Goal: Task Accomplishment & Management: Manage account settings

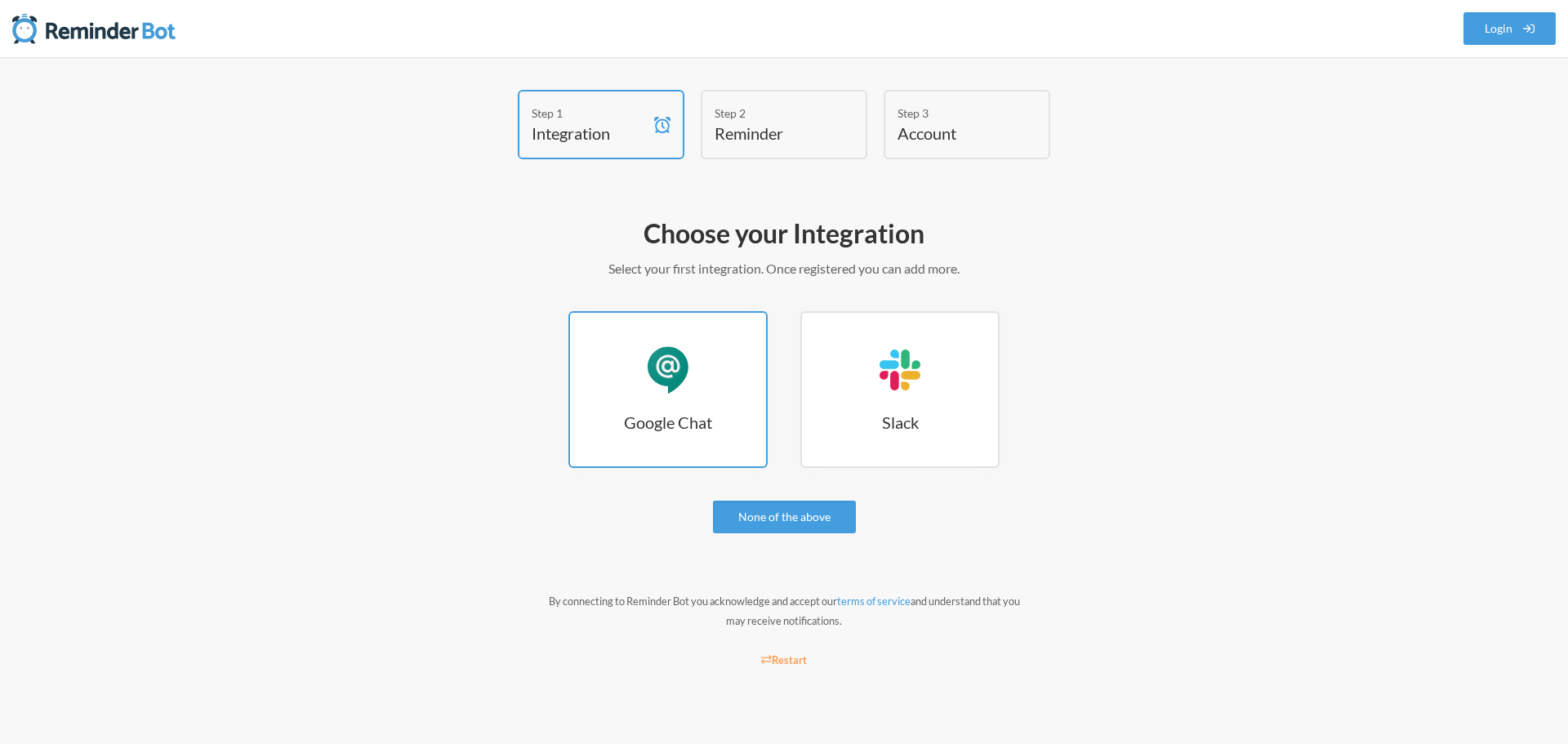
click at [695, 436] on link "Google Chat Google Chat" at bounding box center [667, 389] width 199 height 157
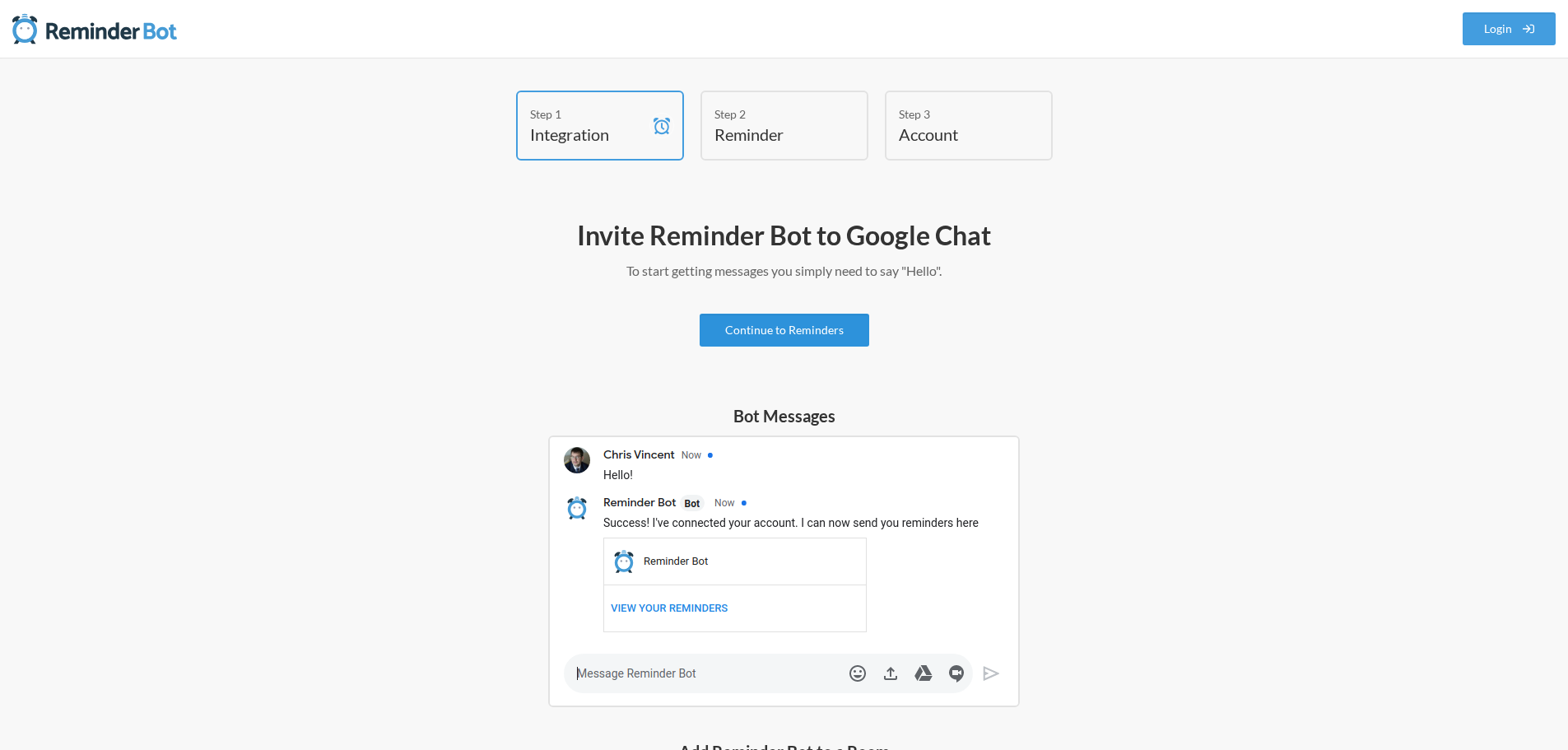
click at [773, 322] on link "Continue to Reminders" at bounding box center [785, 330] width 170 height 33
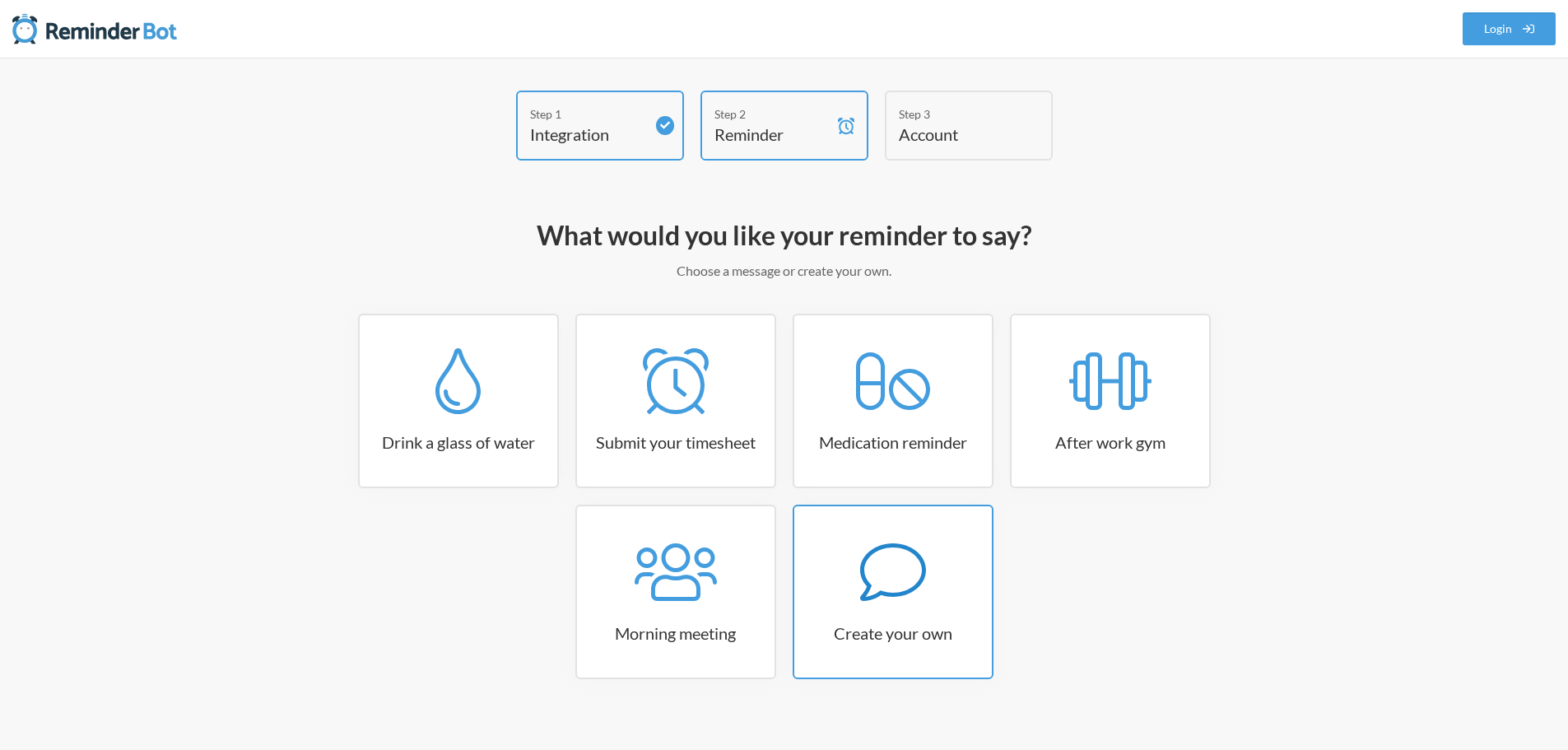
click at [838, 557] on div at bounding box center [893, 572] width 197 height 66
select select "08:30:00"
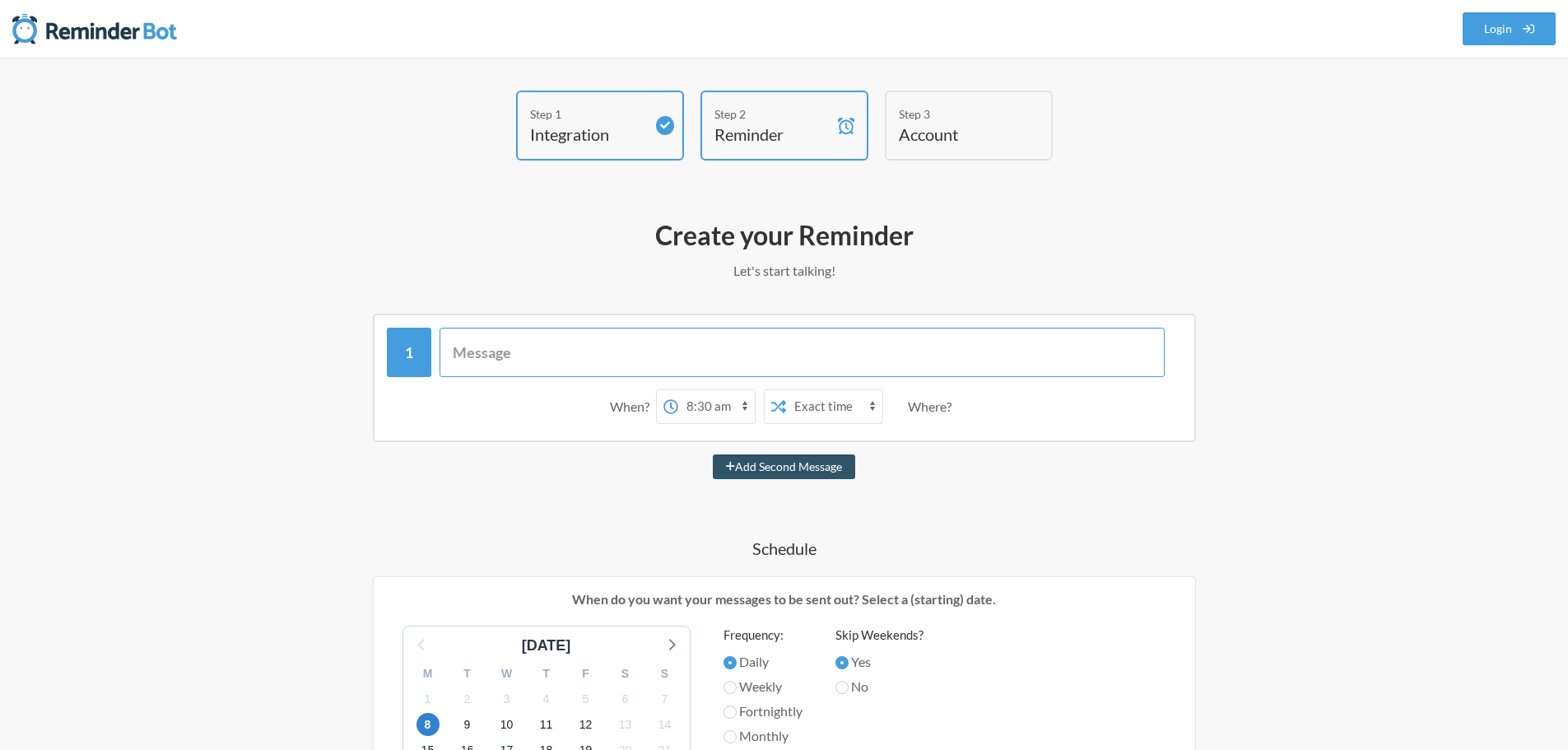
click at [715, 345] on input "text" at bounding box center [801, 353] width 725 height 50
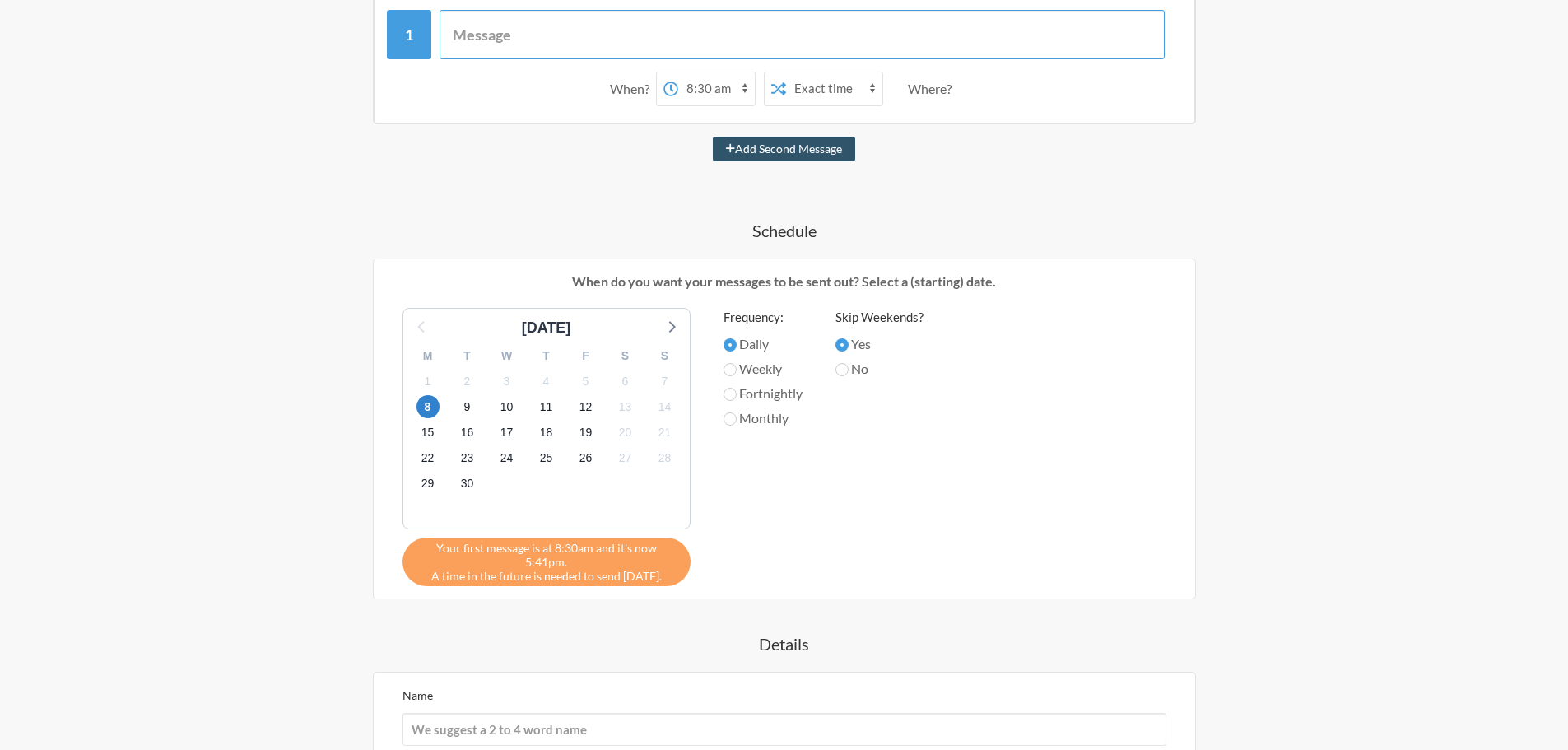
scroll to position [82, 0]
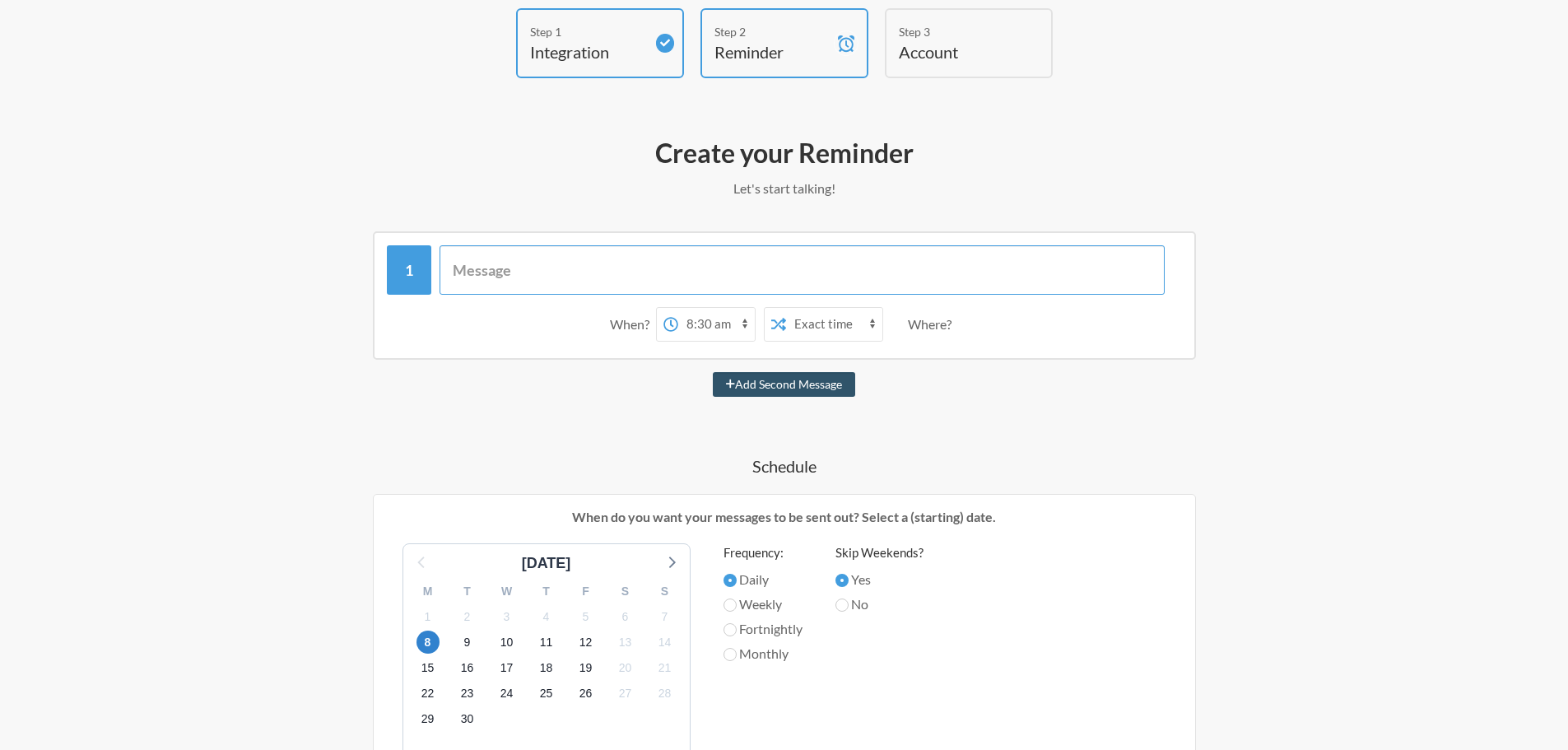
paste input "Tất cả anh chị em vui lòng kiểm tra lại toàn bộ WBS của các dự án Presales với …"
type input "Tất cả anh chị em vui lòng kiểm tra lại toàn bộ WBS của các dự án Presales với …"
click at [576, 290] on input "Tất cả anh chị em vui lòng kiểm tra lại toàn bộ WBS của các dự án Presales với …" at bounding box center [801, 271] width 725 height 50
click at [998, 274] on input "Tất cả anh chị em vui lòng kiểm tra lại toàn bộ WBS của các dự án Presales với …" at bounding box center [801, 271] width 725 height 50
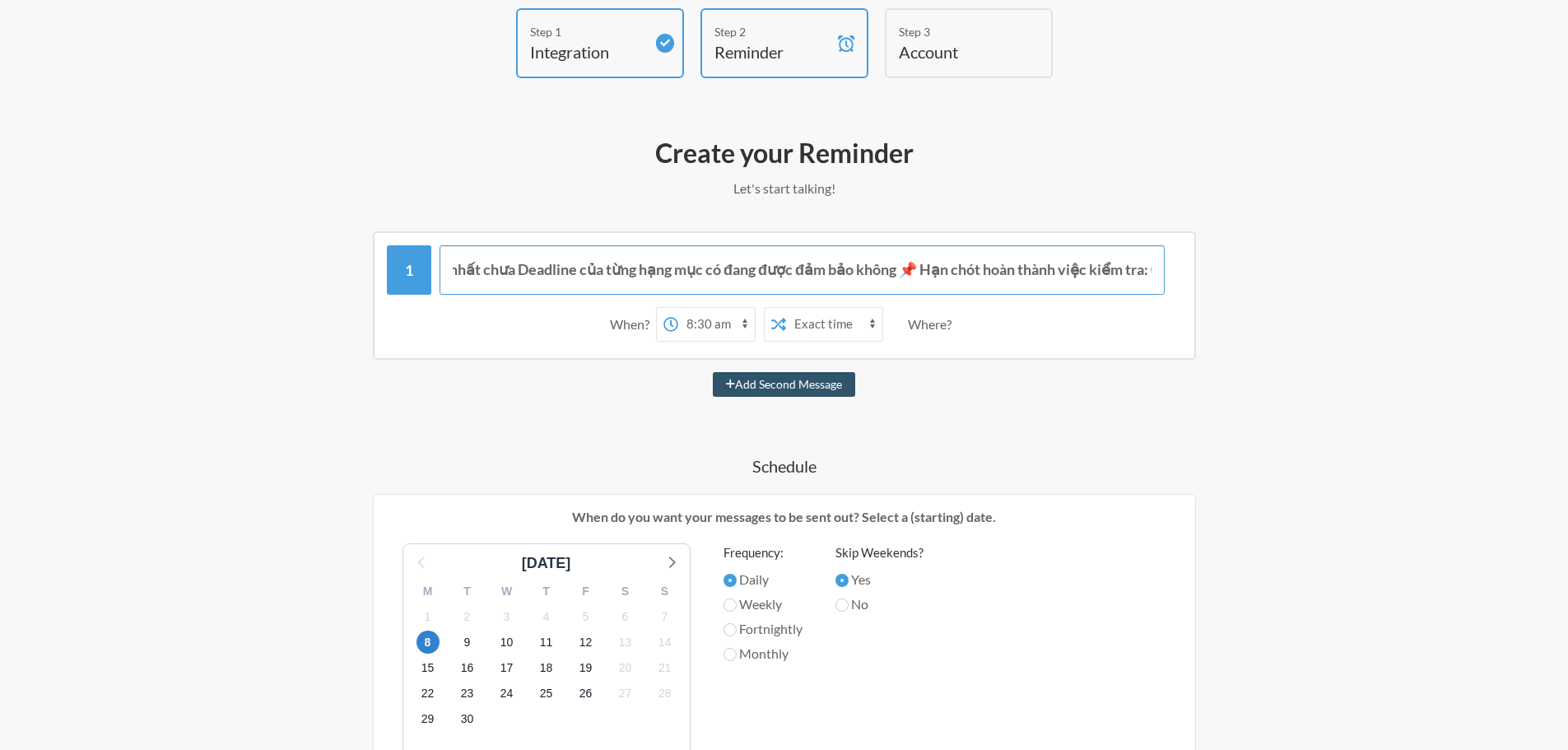
scroll to position [0, 0]
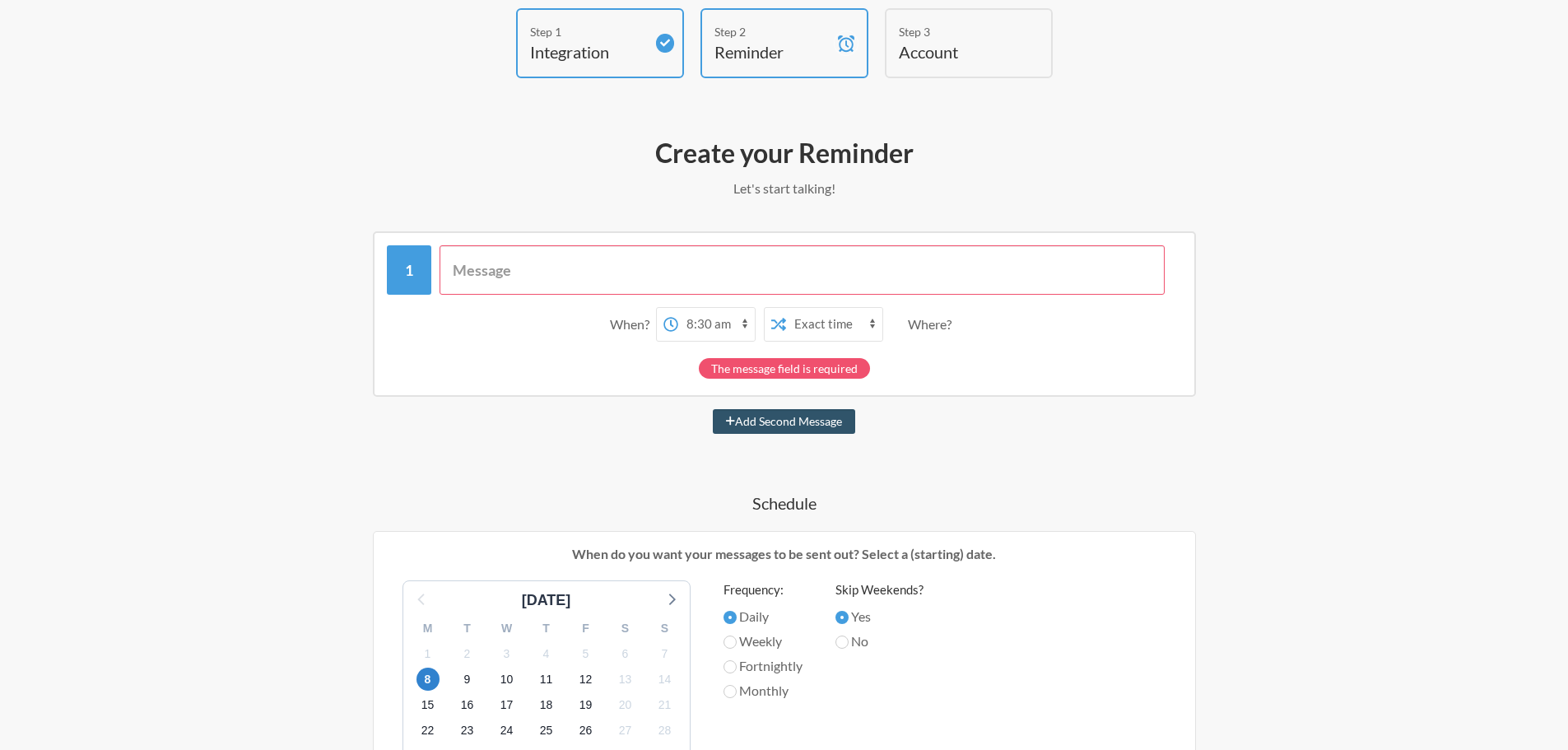
click at [690, 275] on input "text" at bounding box center [801, 271] width 725 height 50
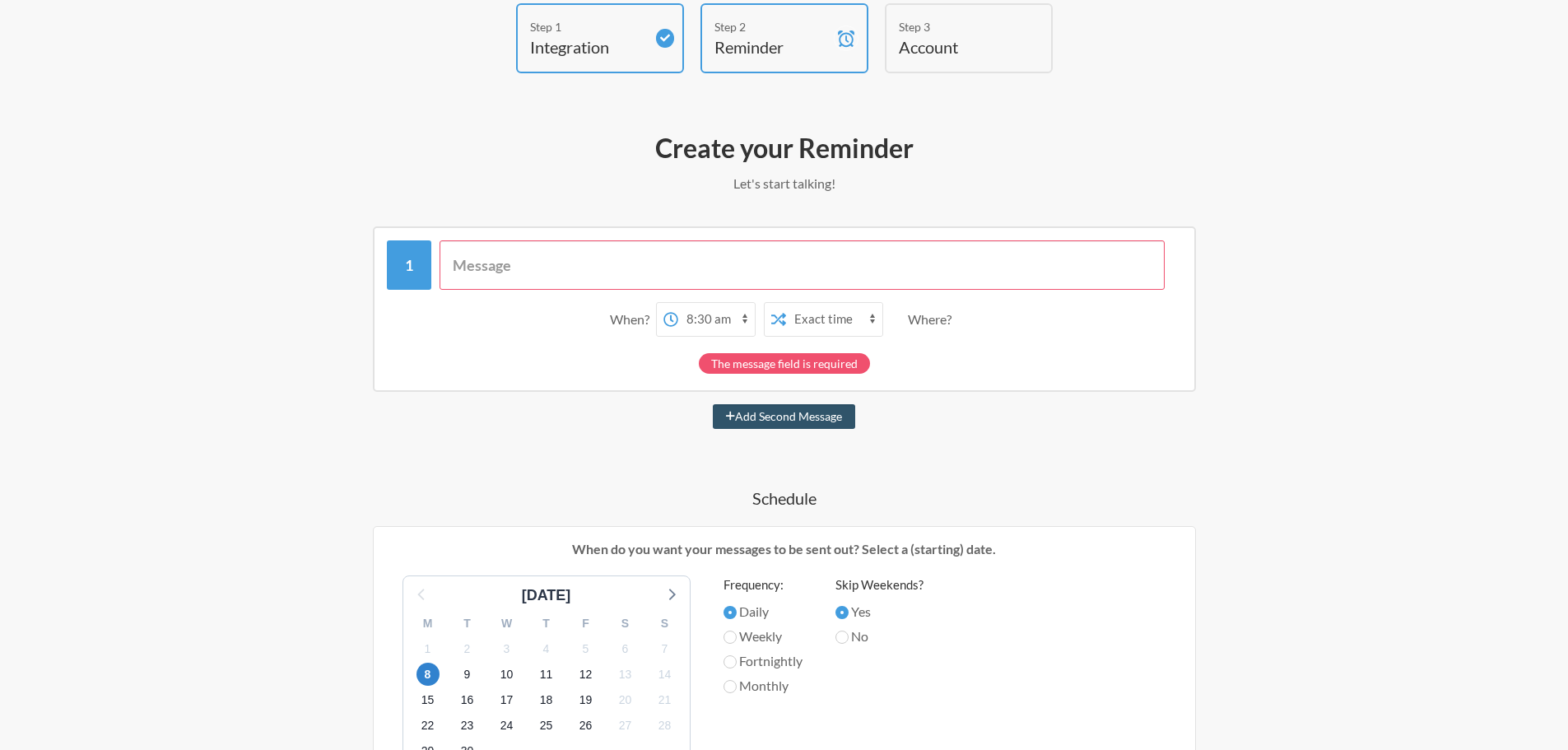
scroll to position [412, 0]
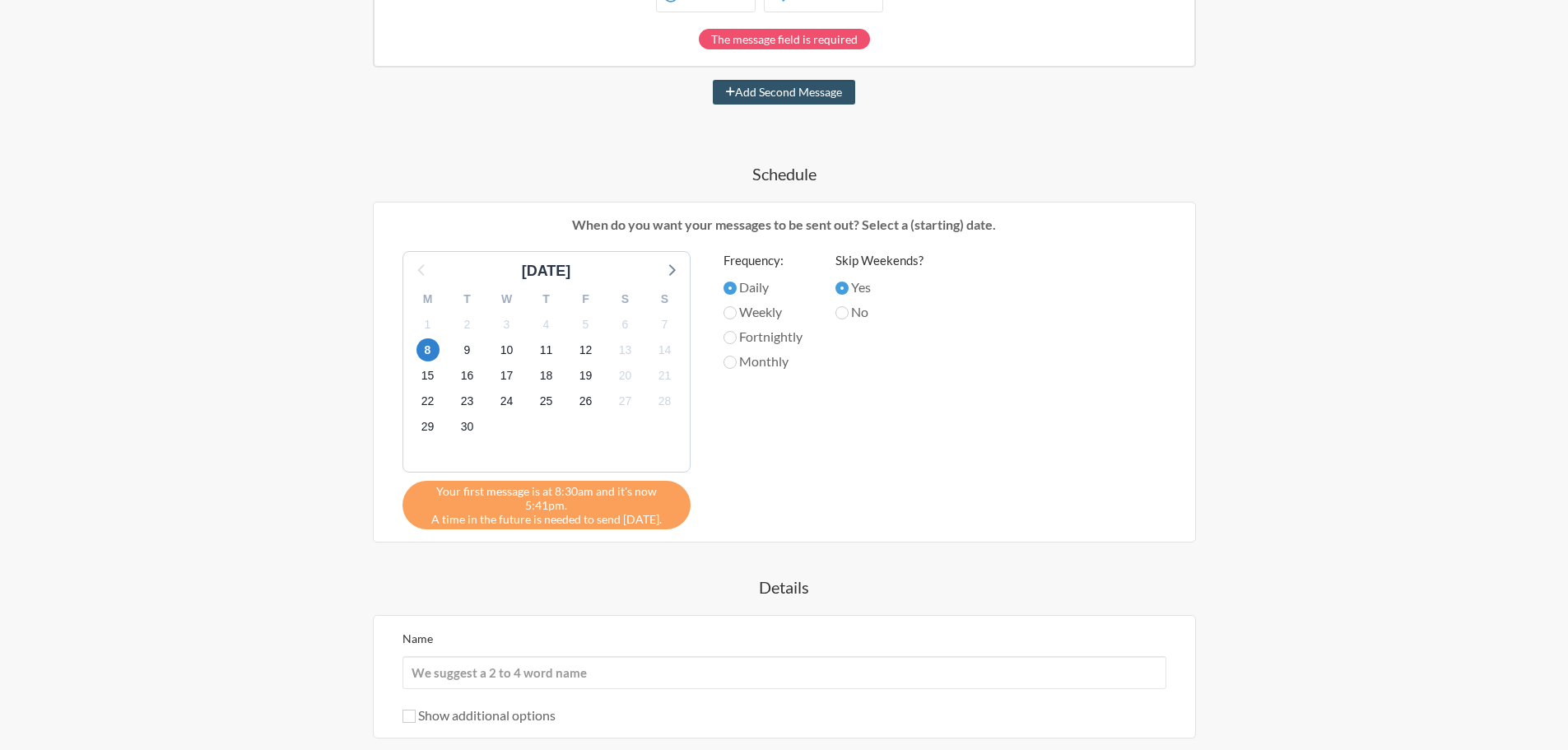
click at [518, 509] on div "Your first message is at 8:30am and it's now 5:41pm. A time in the future is ne…" at bounding box center [547, 505] width 288 height 49
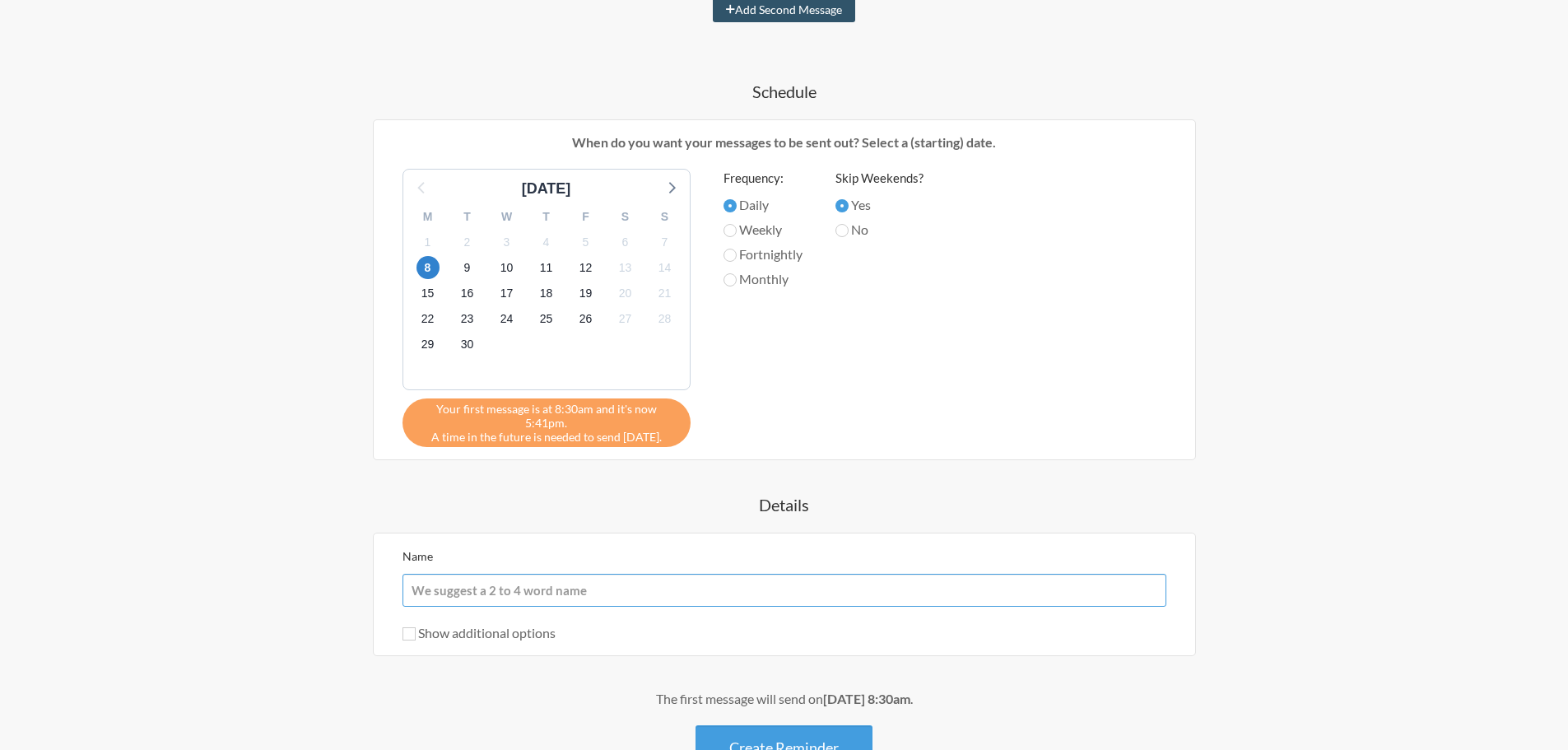
click at [524, 574] on input "Name" at bounding box center [785, 590] width 764 height 33
paste input "Tất cả anh chị em vui lòng kiểm tra lại toàn bộ WBS của các dự án Presales với …"
type input "Tất cả anh chị em vui lòng kiểm tra lại toàn bộ WBS của các dự án Presales với …"
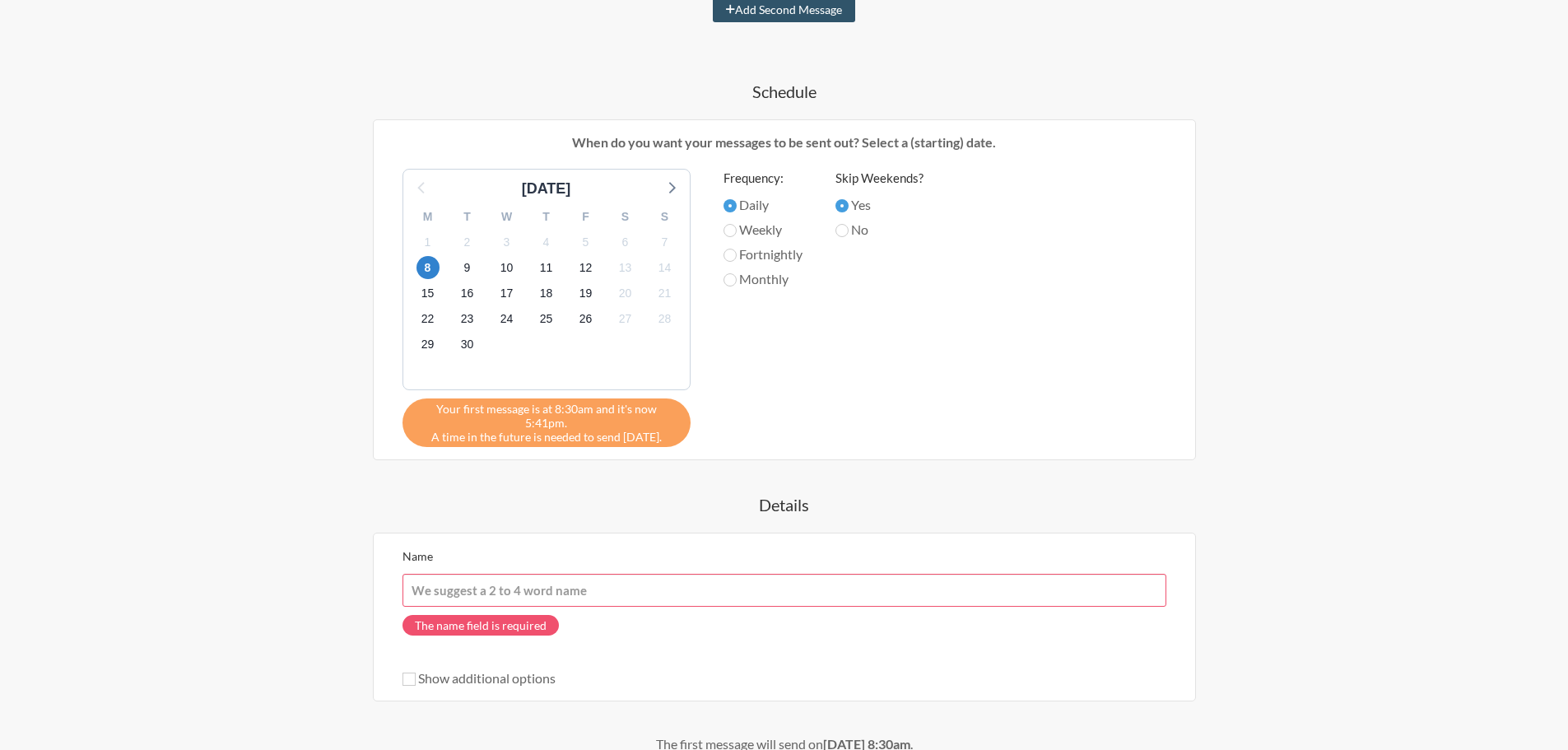
click at [751, 646] on div "Name The name field is required Show additional options Hide this reminder from…" at bounding box center [785, 617] width 764 height 142
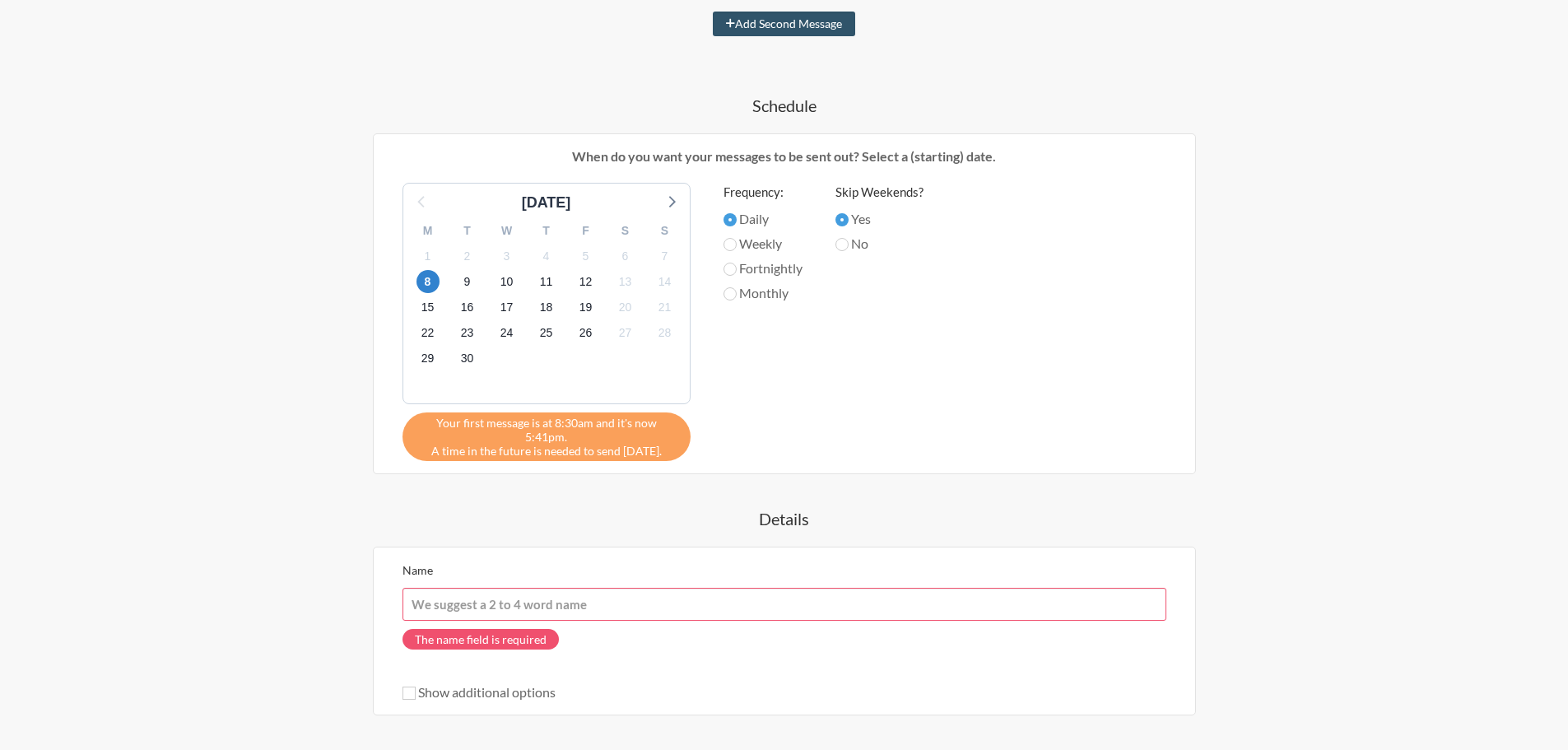
scroll to position [397, 0]
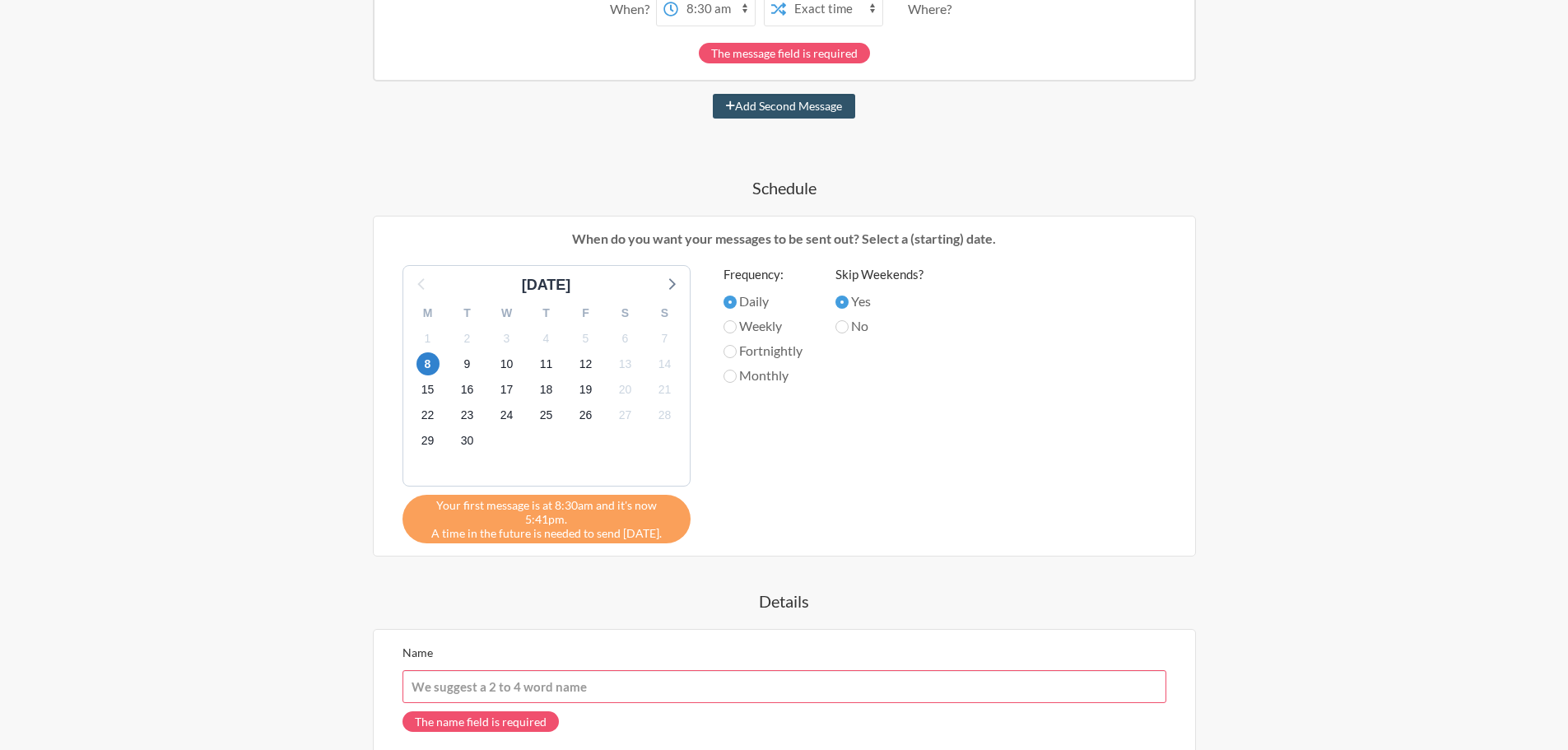
click at [773, 325] on label "Weekly" at bounding box center [763, 326] width 79 height 20
click at [736, 325] on input "Weekly" at bounding box center [731, 327] width 13 height 13
radio input "true"
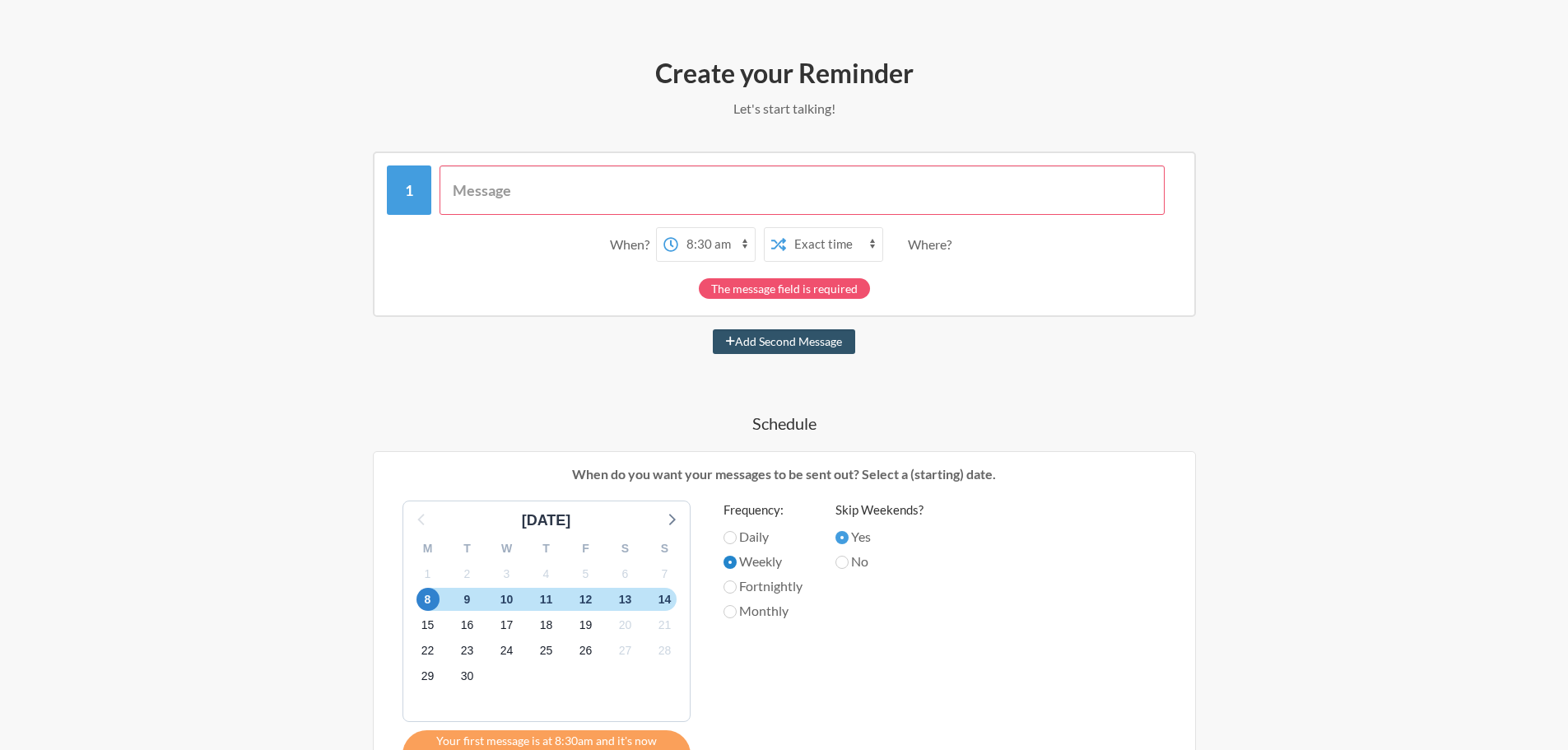
scroll to position [151, 0]
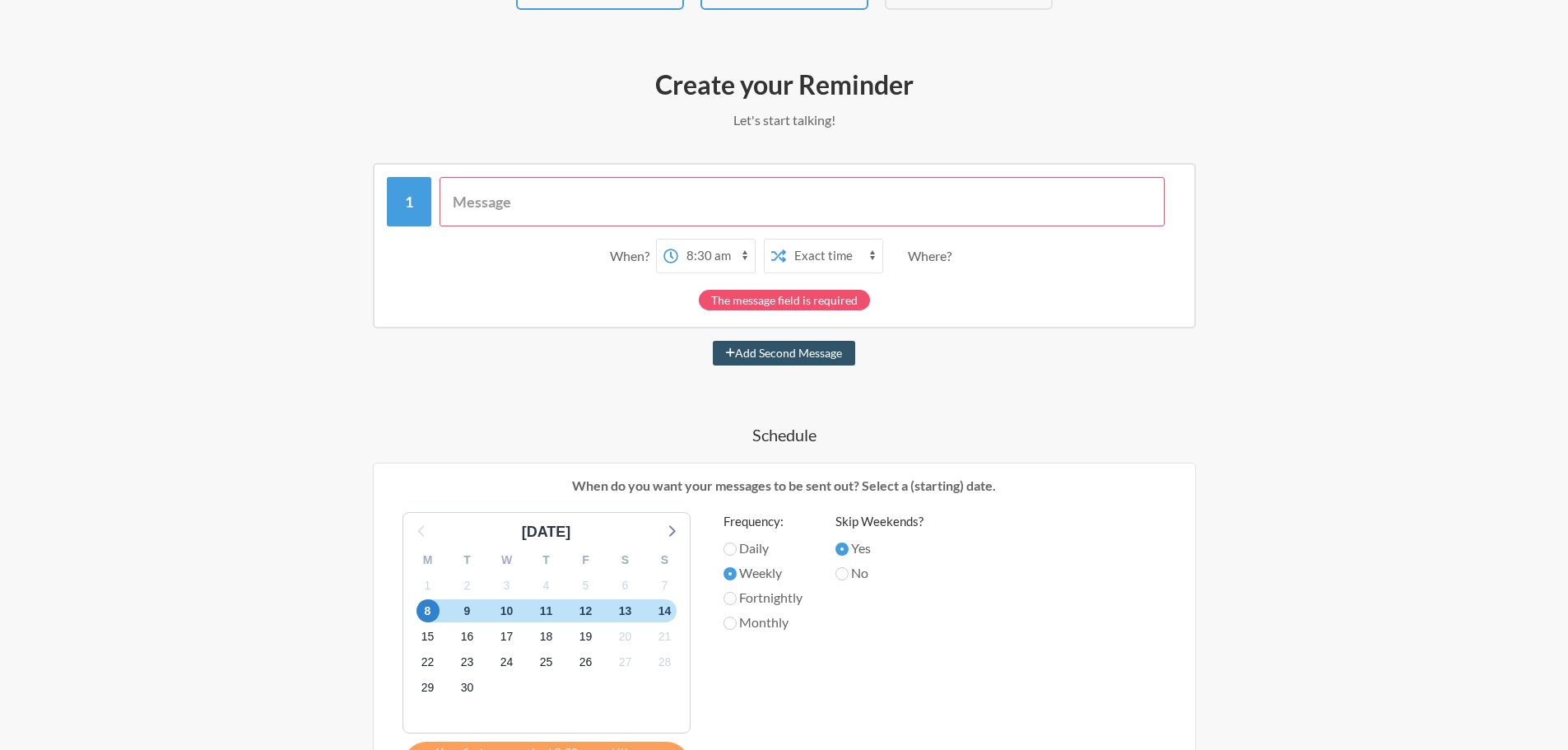
click at [733, 262] on select "12:00 am 12:15 am 12:30 am 12:45 am 1:00 am 1:15 am 1:30 am 1:45 am 2:00 am 2:1…" at bounding box center [716, 255] width 76 height 33
select select "17:00:00"
click at [678, 239] on select "12:00 am 12:15 am 12:30 am 12:45 am 1:00 am 1:15 am 1:30 am 1:45 am 2:00 am 2:1…" at bounding box center [716, 255] width 76 height 33
click at [820, 256] on select "Exact time Random time" at bounding box center [834, 255] width 96 height 33
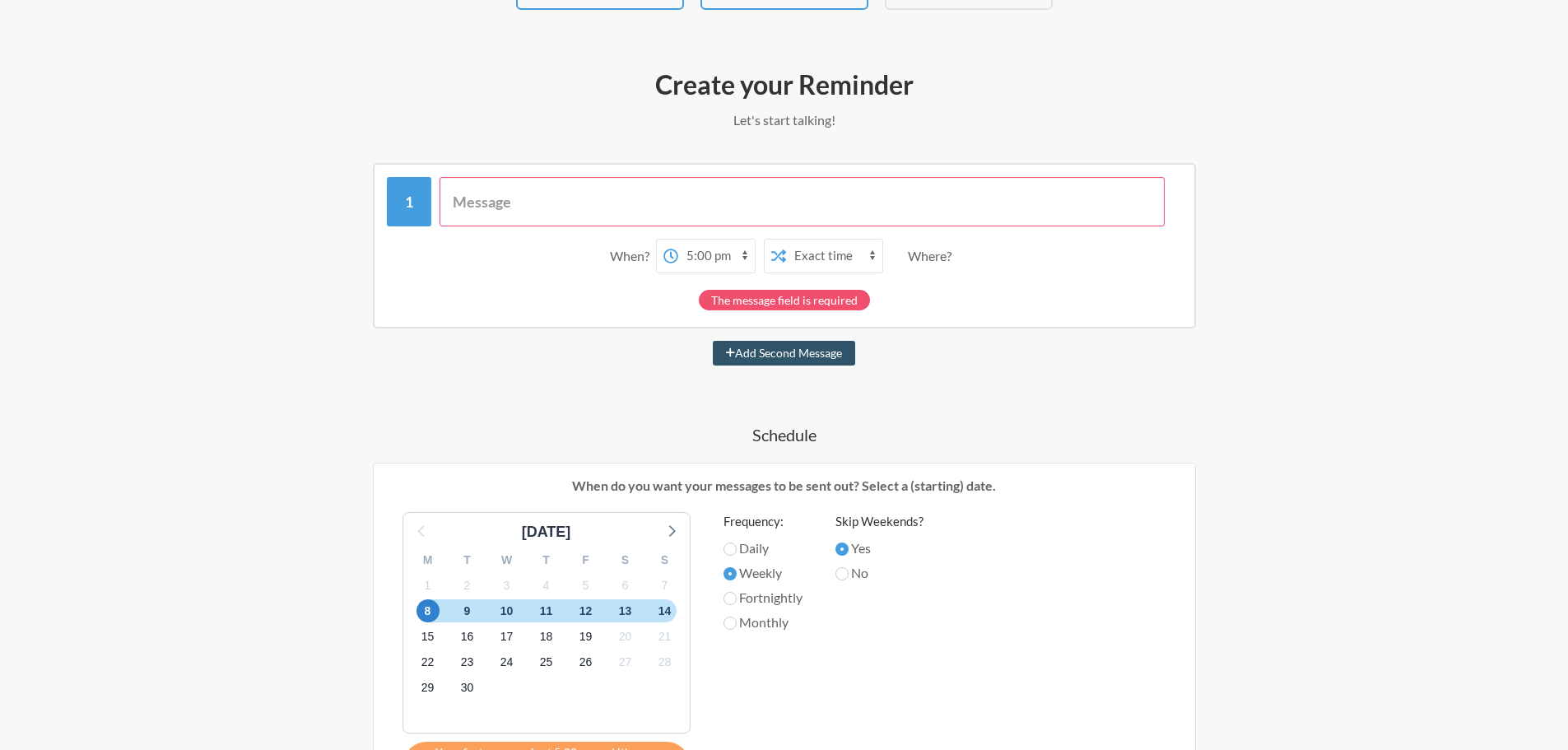
click at [671, 214] on input "text" at bounding box center [801, 202] width 725 height 50
click at [884, 204] on input "text" at bounding box center [801, 202] width 725 height 50
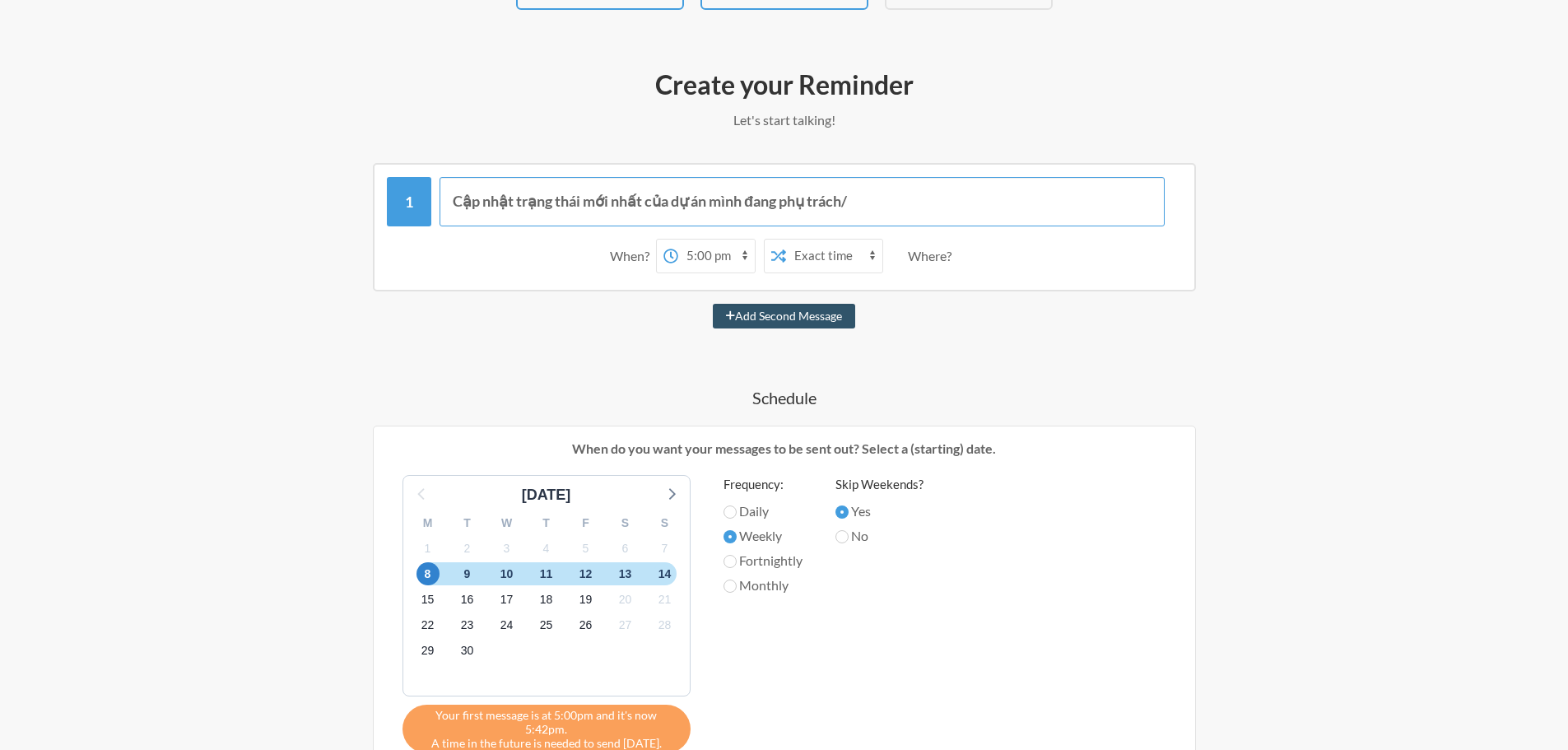
paste input "すべてのPresalesプロジェクトのWBSについて"
paste input "最新の状態"
type input "Cập nhật trạng thái mới nhất của dự án mình đang phụ trách/すべてのPresalesプロジェクトのW…"
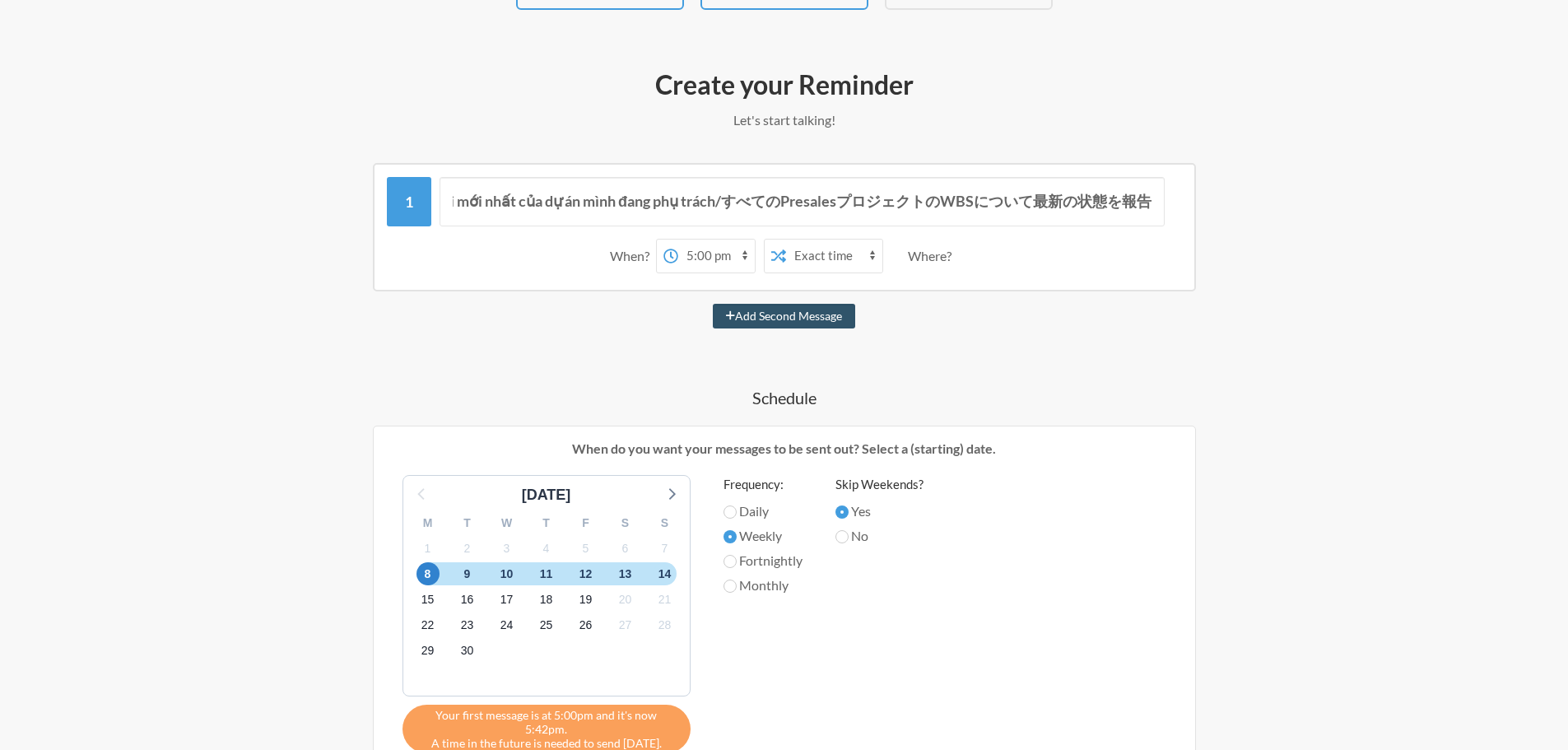
click at [1023, 342] on div "Cập nhật trạng thái mới nhất của dự án mình đang phụ trách/すべてのPresalesプロジェクトのW…" at bounding box center [784, 642] width 955 height 960
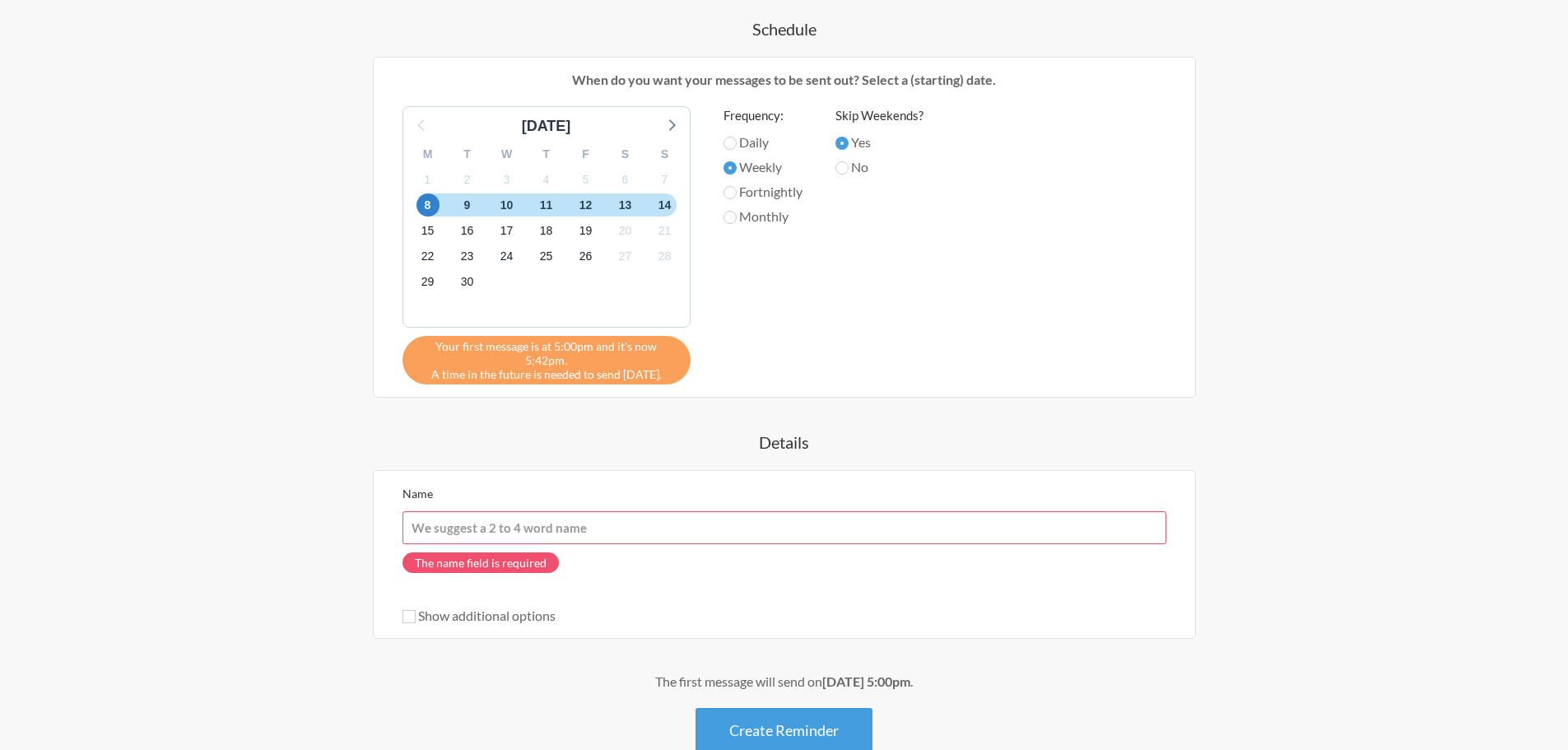
scroll to position [525, 0]
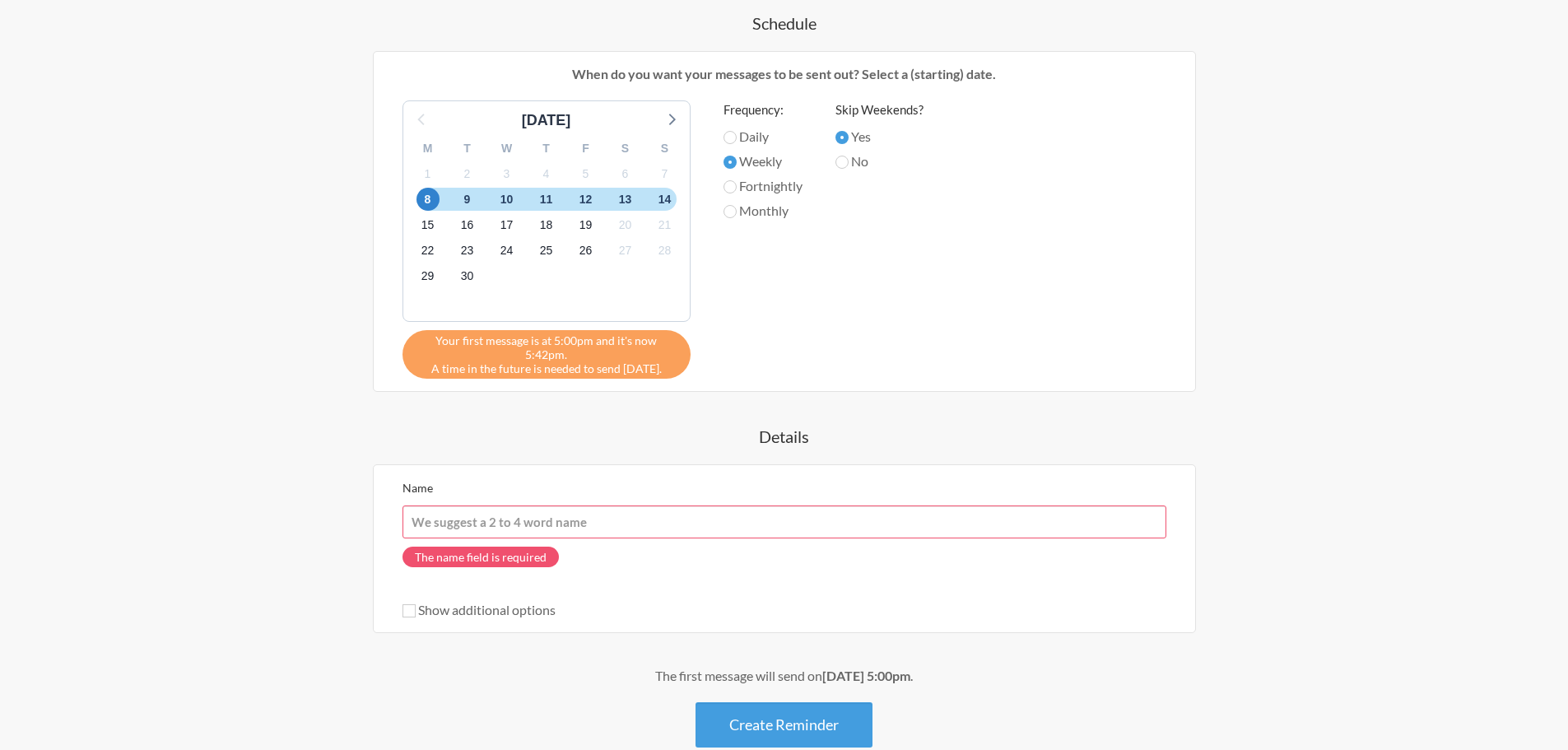
click at [760, 506] on input "Name" at bounding box center [785, 522] width 764 height 33
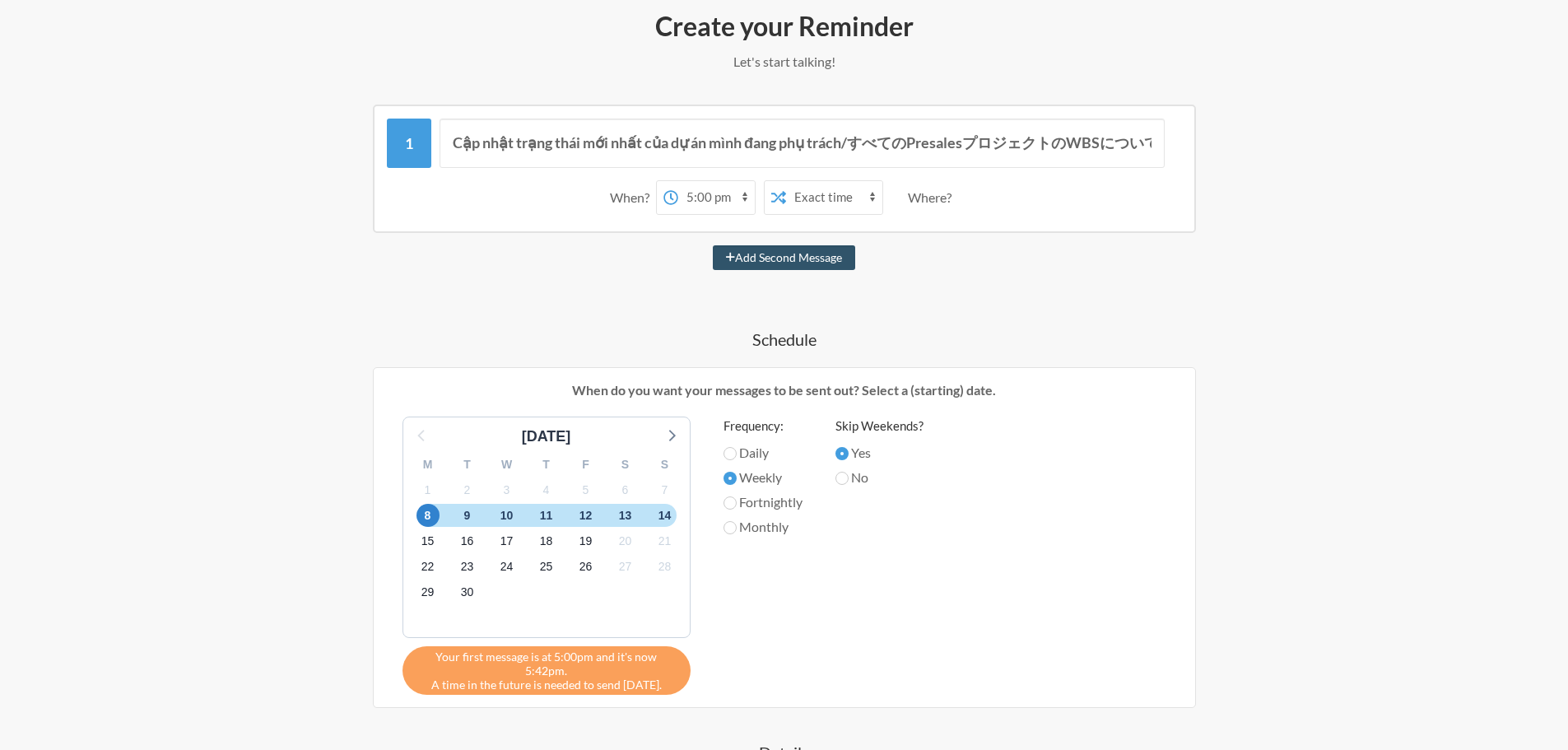
scroll to position [0, 0]
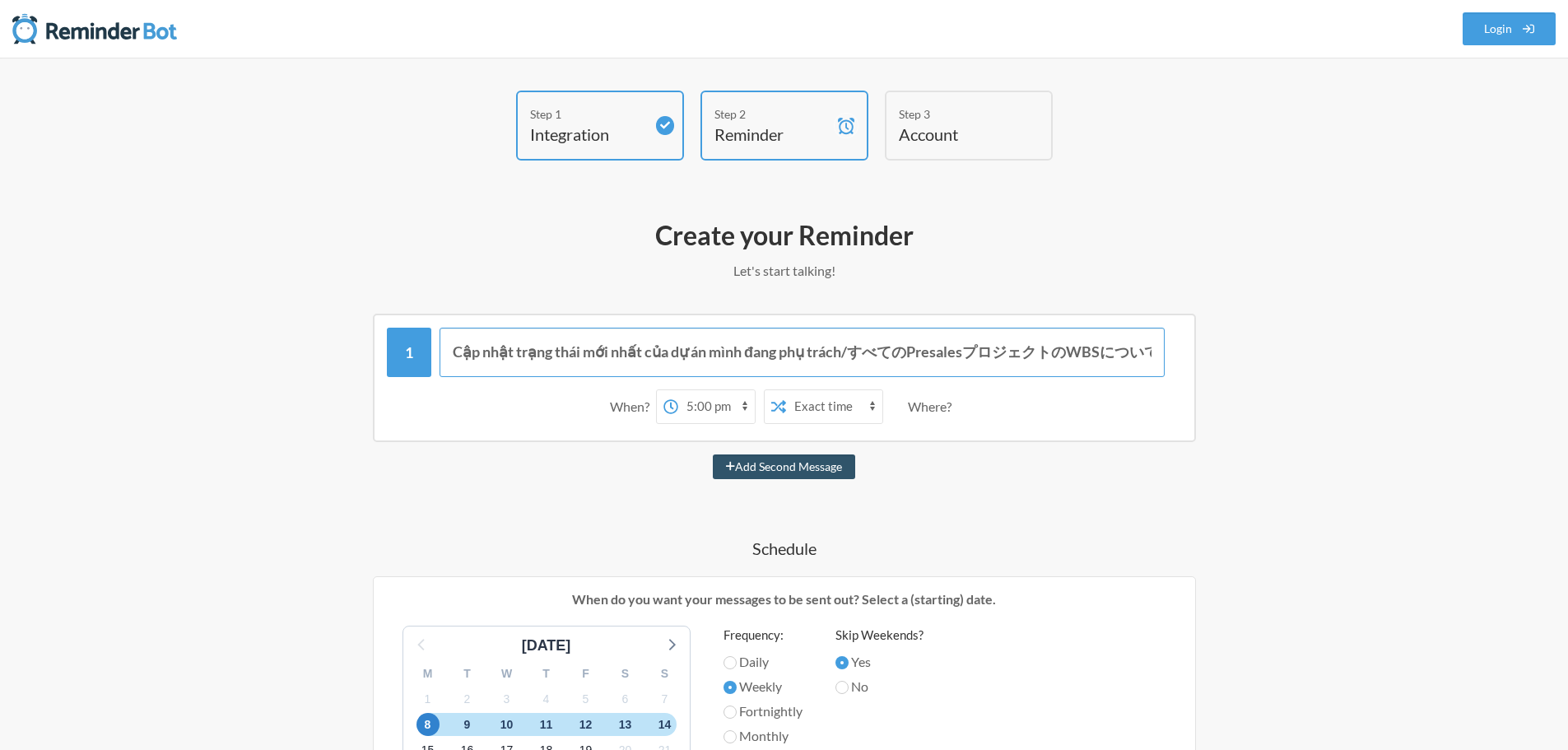
click at [455, 351] on input "Cập nhật trạng thái mới nhất của dự án mình đang phụ trách/すべてのPresalesプロジェクトのW…" at bounding box center [801, 353] width 725 height 50
click at [471, 438] on div "Cập nhật trạng thái mới nhất của dự án mình đang phụ trách/すべてのPresalesプロジェクトのW…" at bounding box center [784, 377] width 823 height 129
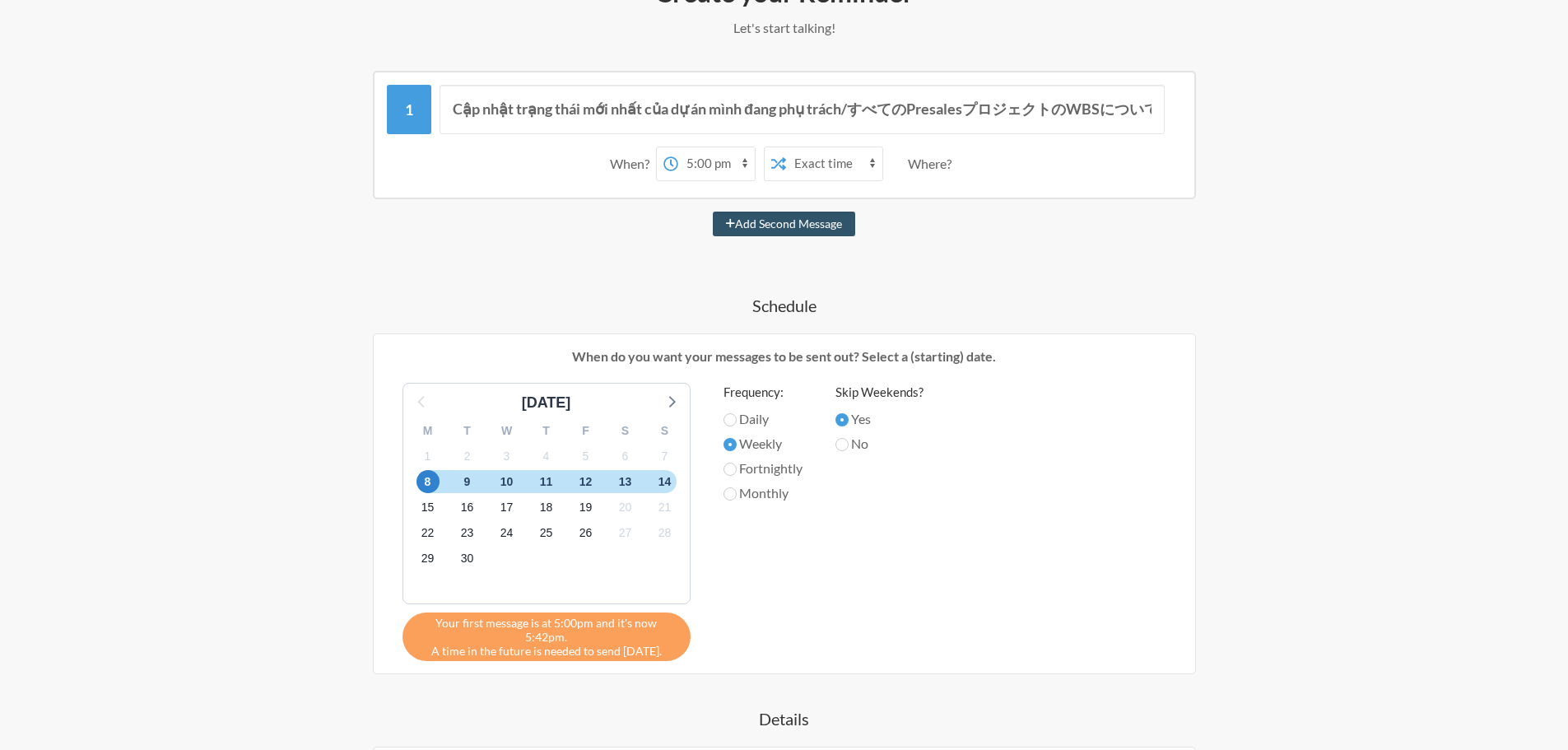
scroll to position [494, 0]
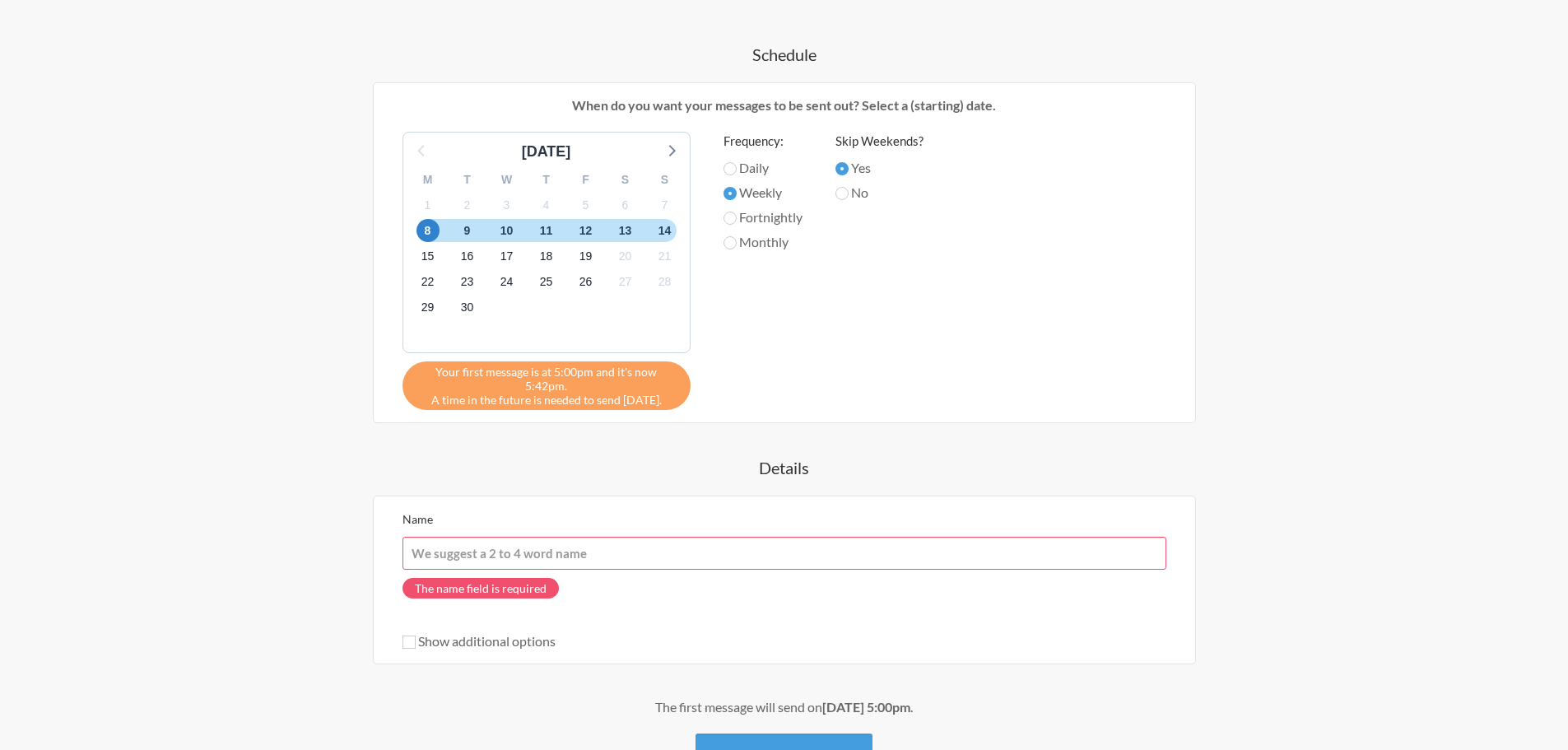
click at [474, 543] on input "Name" at bounding box center [785, 553] width 764 height 33
paste input "Cập nhật trạng thái mới nhất của dự án mình đang phụ trách/すべてのPresalesプロジェクトのW…"
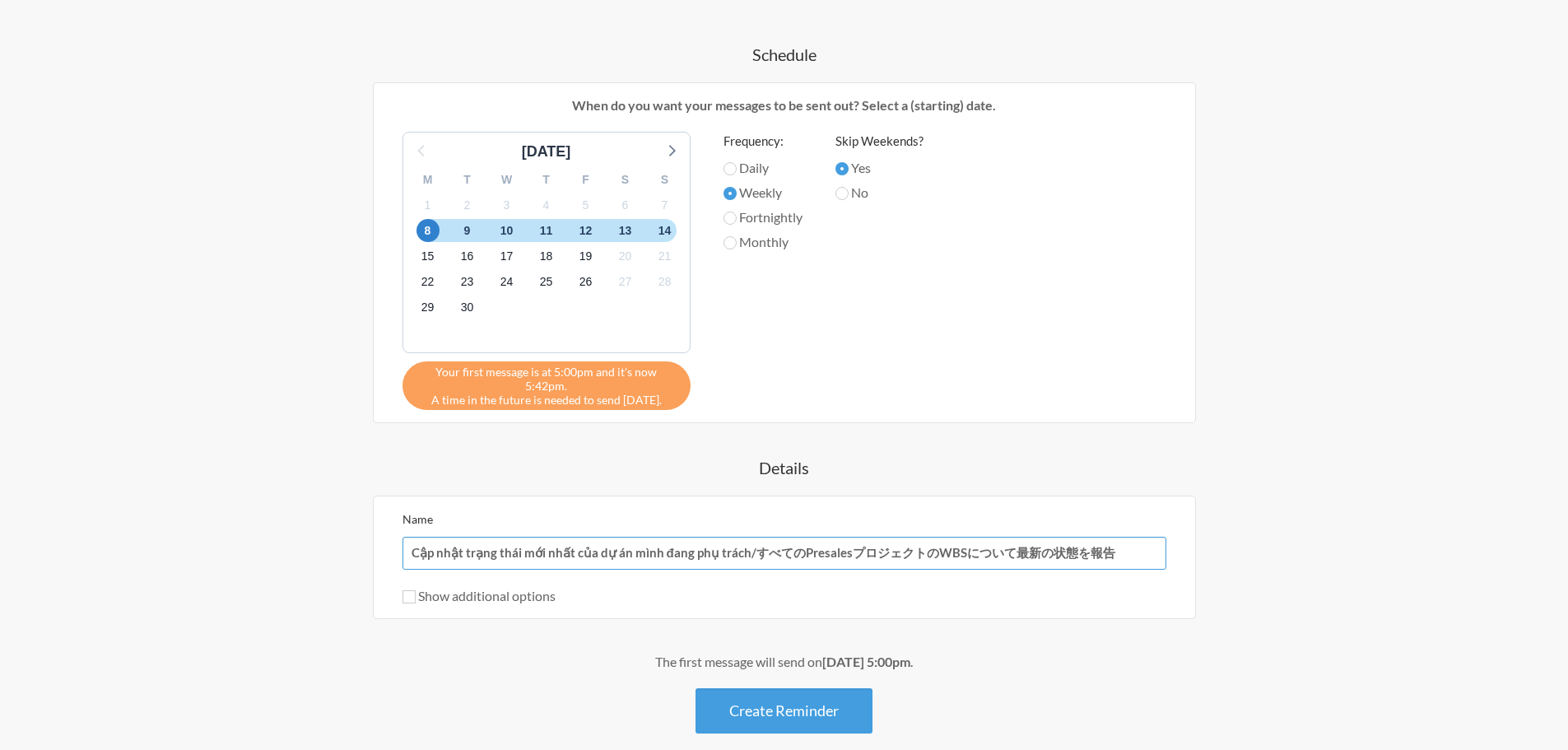
type input "Cập nhật trạng thái mới nhất của dự án mình đang phụ trách/すべてのPresalesプロジェクトのW…"
click at [331, 541] on div "Cập nhật trạng thái mới nhất của dự án mình đang phụ trách/すべてのPresalesプロジェクトのW…" at bounding box center [784, 276] width 955 height 914
click at [477, 588] on label "Show additional options" at bounding box center [479, 596] width 153 height 15
click at [415, 591] on input "Show additional options" at bounding box center [410, 598] width 13 height 13
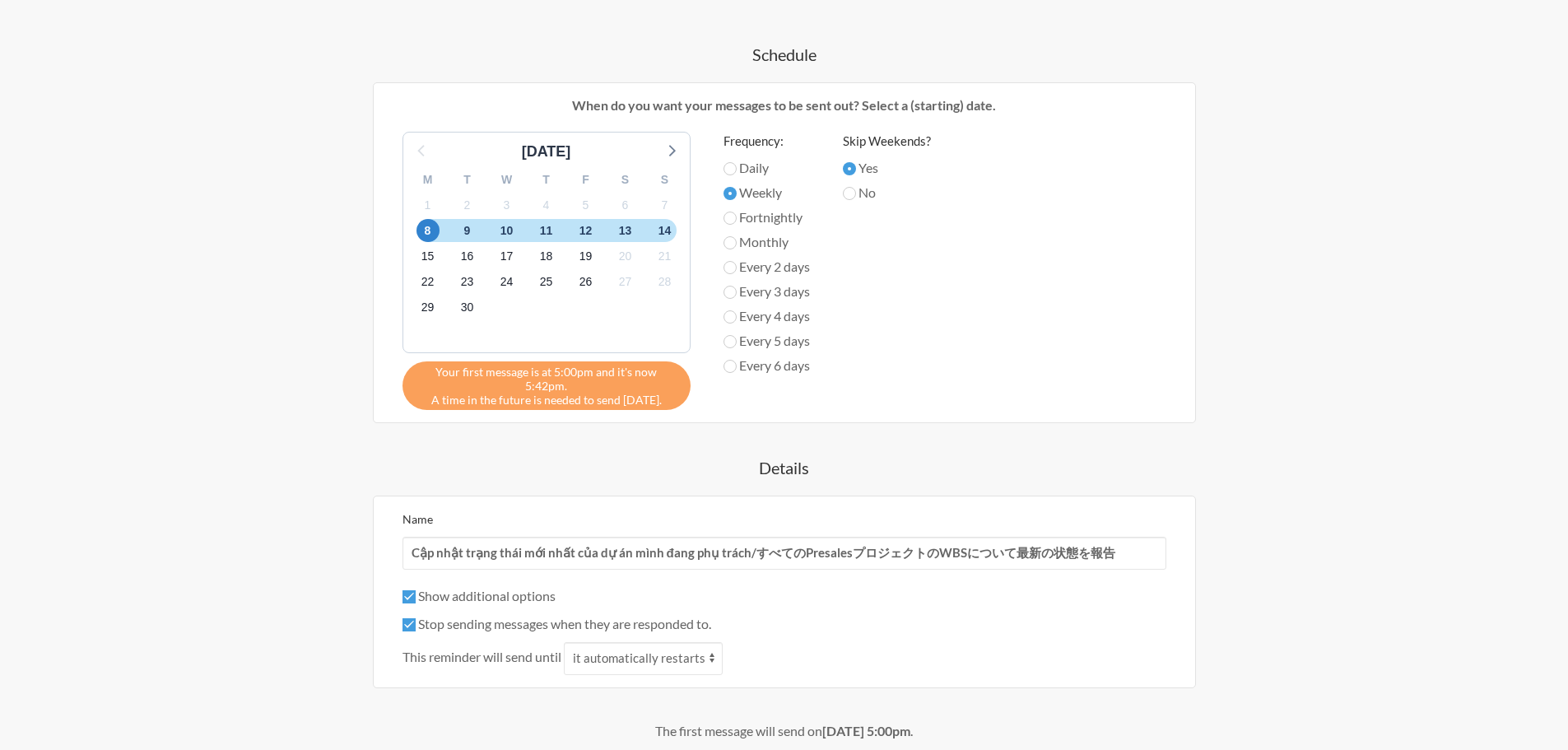
click at [477, 588] on label "Show additional options" at bounding box center [479, 596] width 153 height 15
click at [415, 591] on input "Show additional options" at bounding box center [410, 598] width 13 height 13
checkbox input "false"
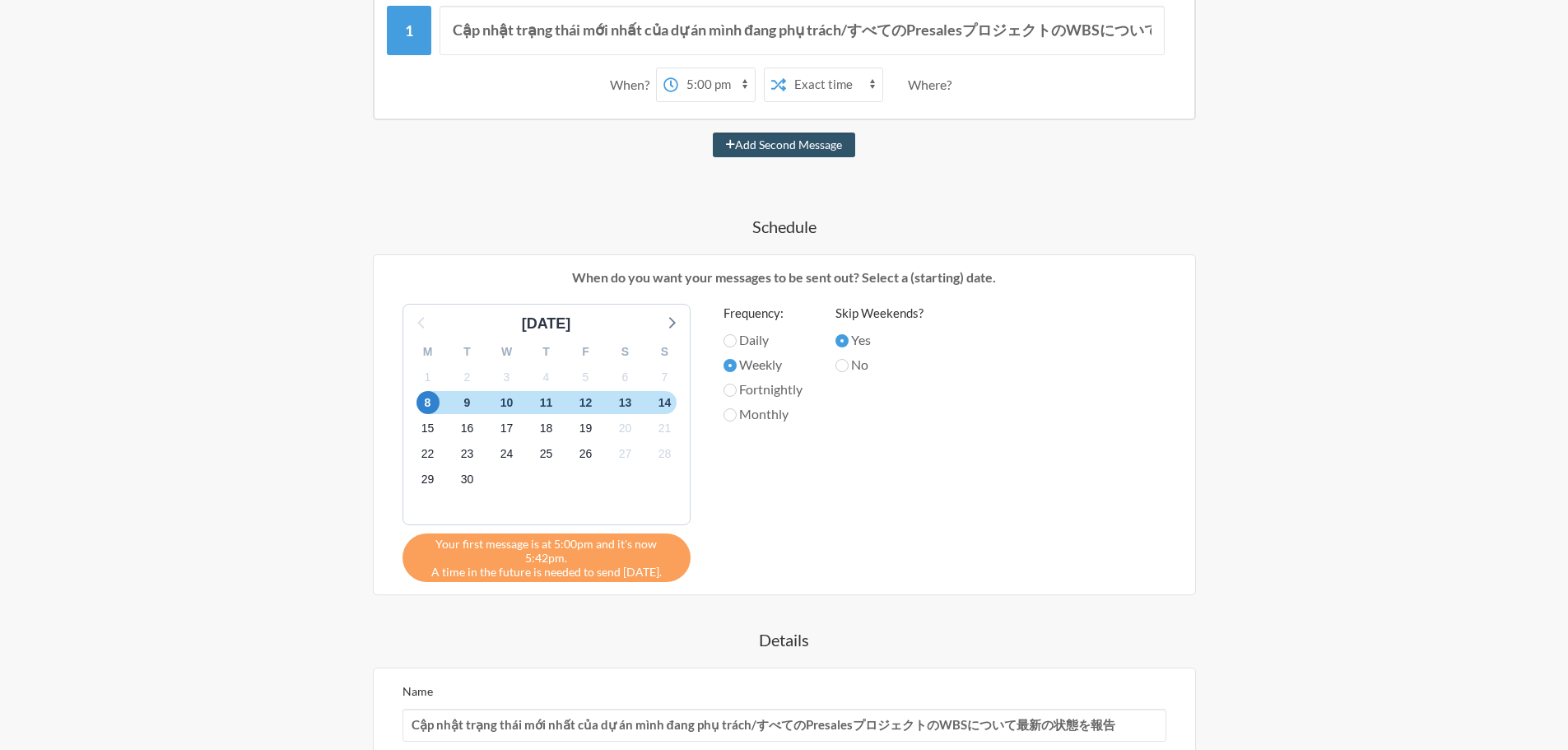
scroll to position [315, 0]
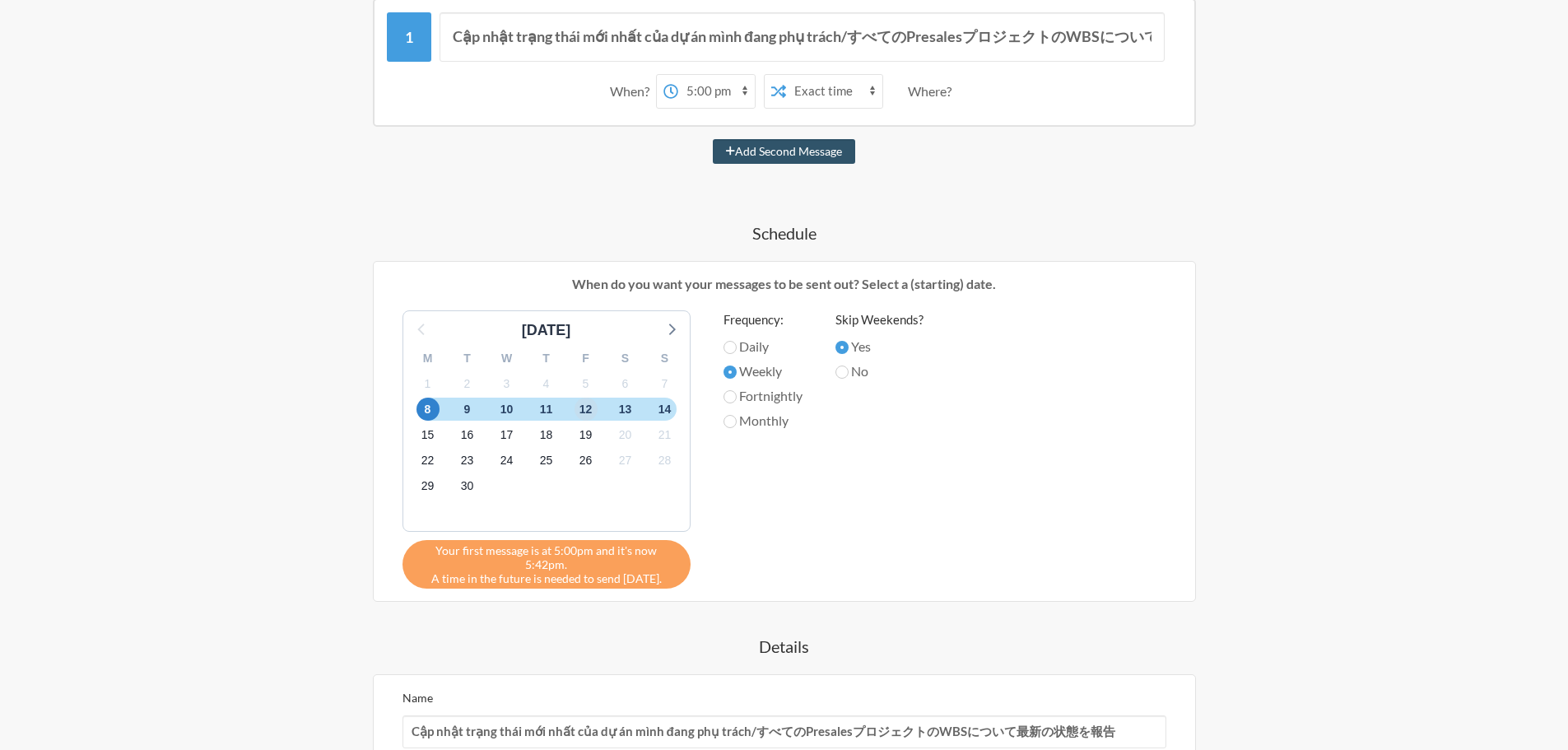
click at [594, 409] on span "12" at bounding box center [586, 409] width 23 height 23
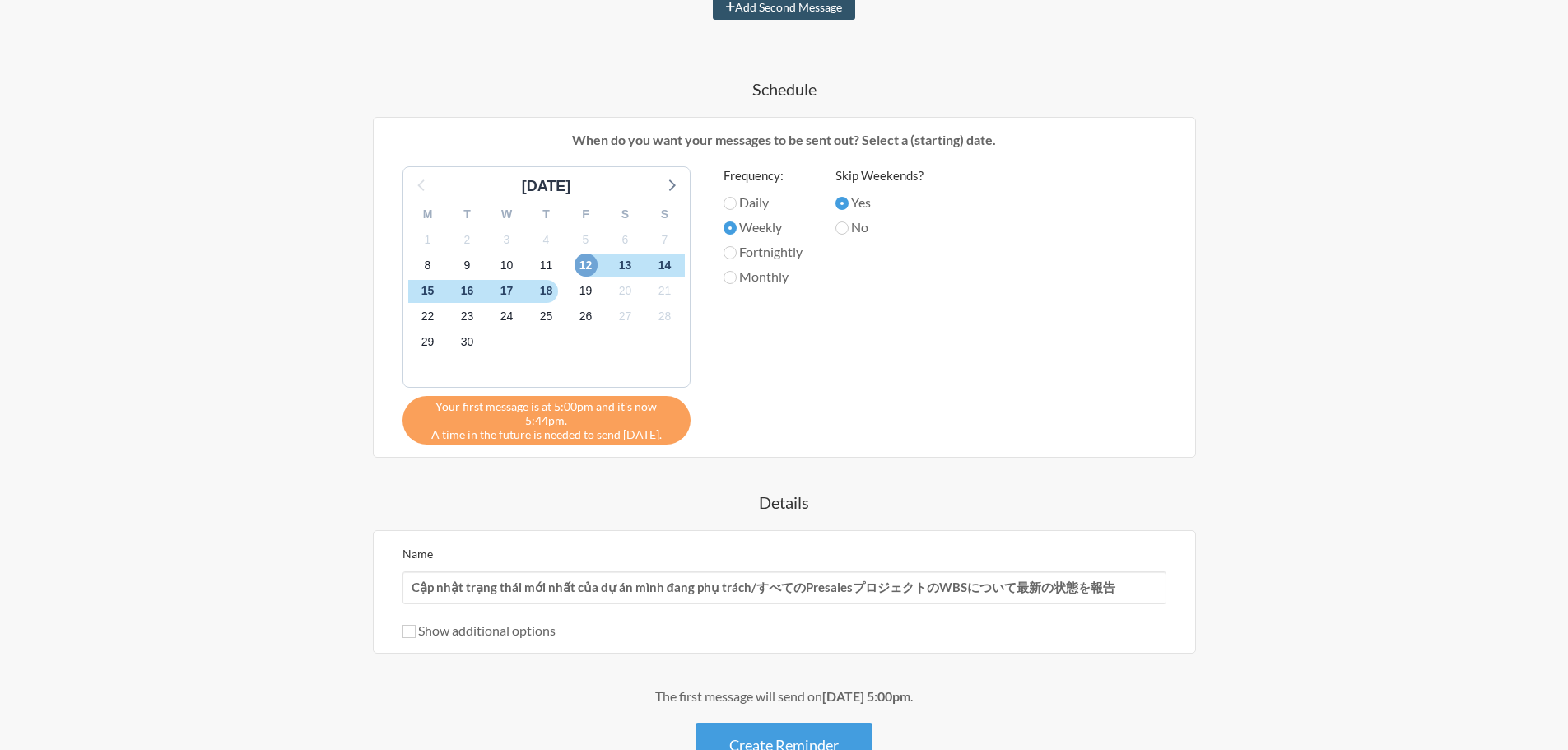
scroll to position [562, 0]
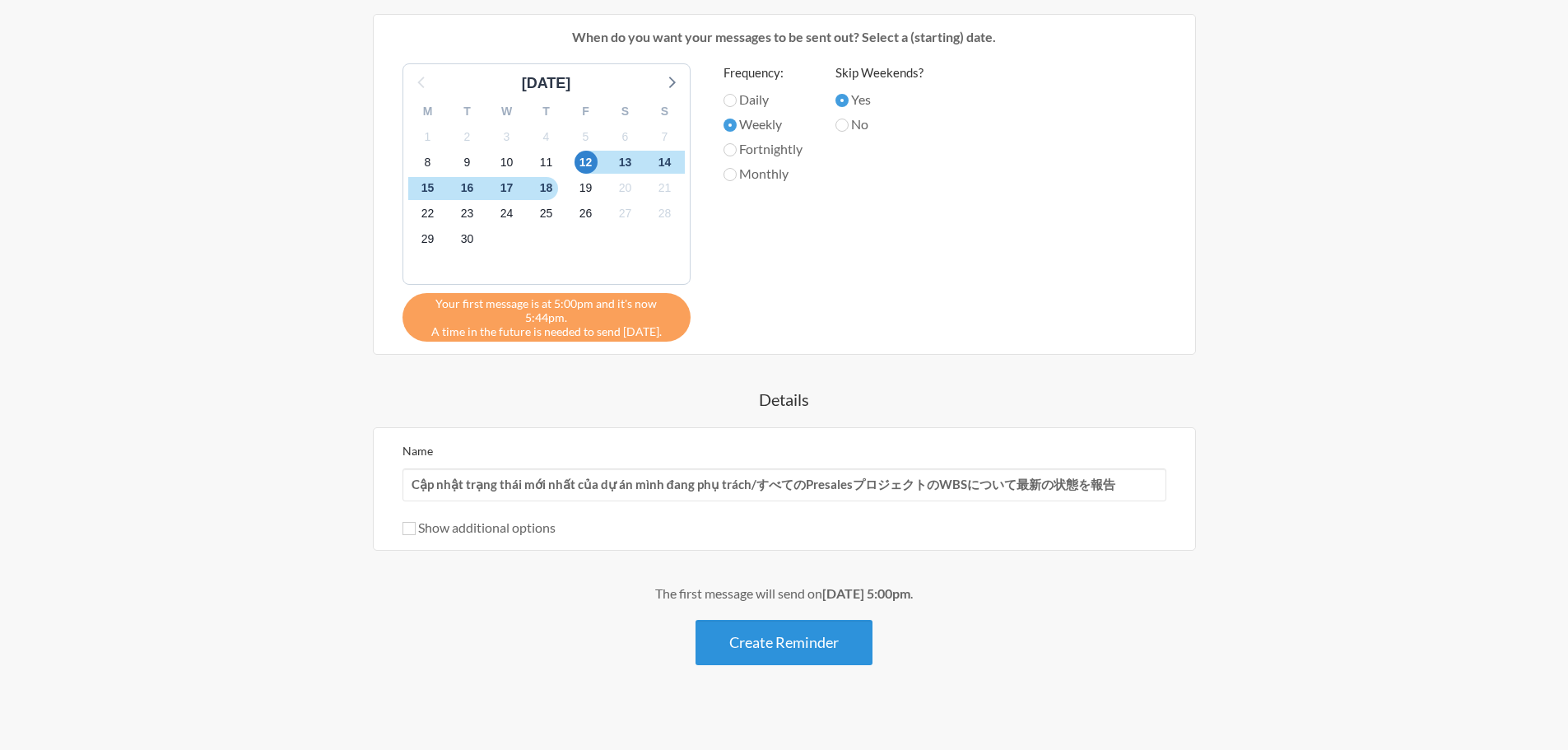
click at [791, 640] on button "Create Reminder" at bounding box center [784, 643] width 177 height 46
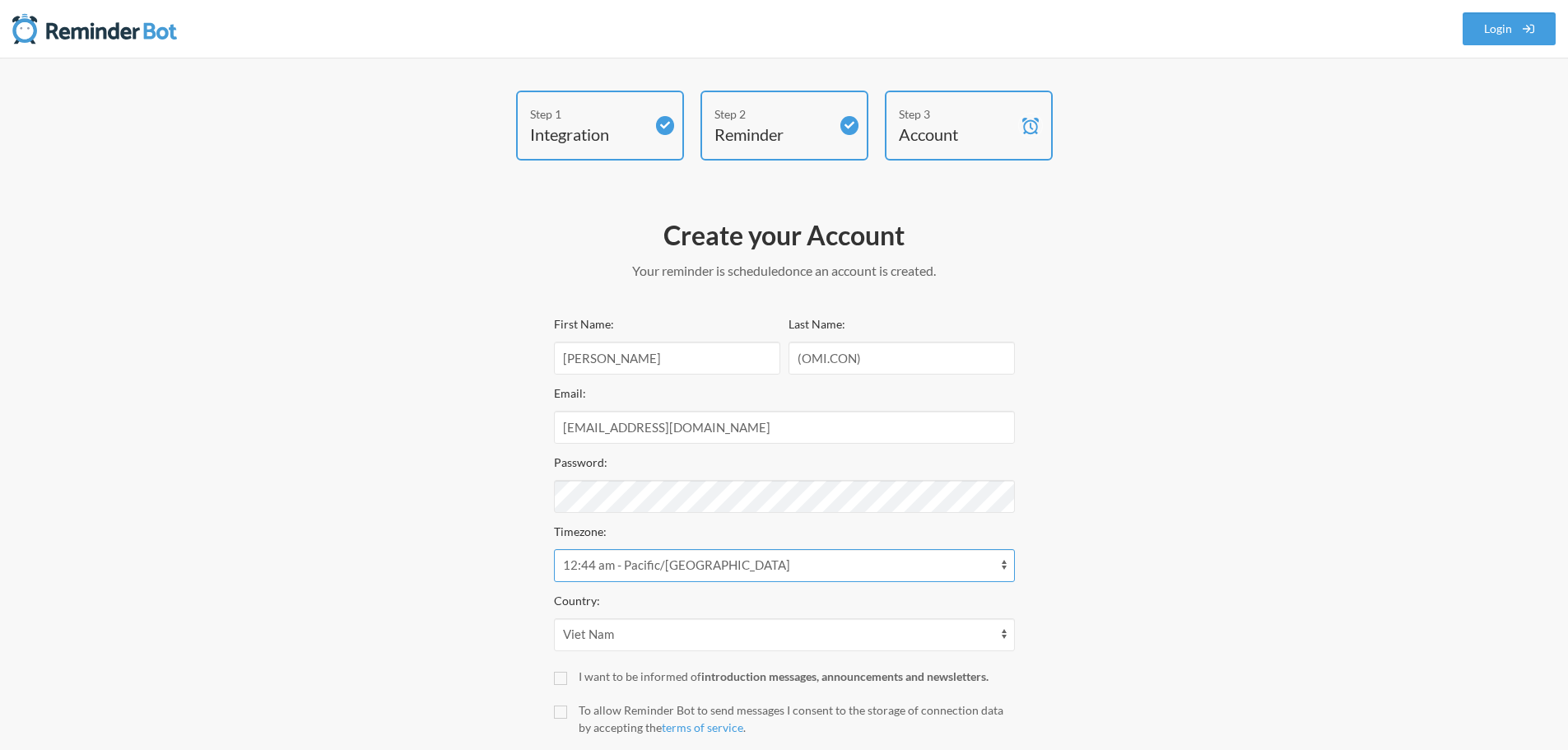
scroll to position [82, 0]
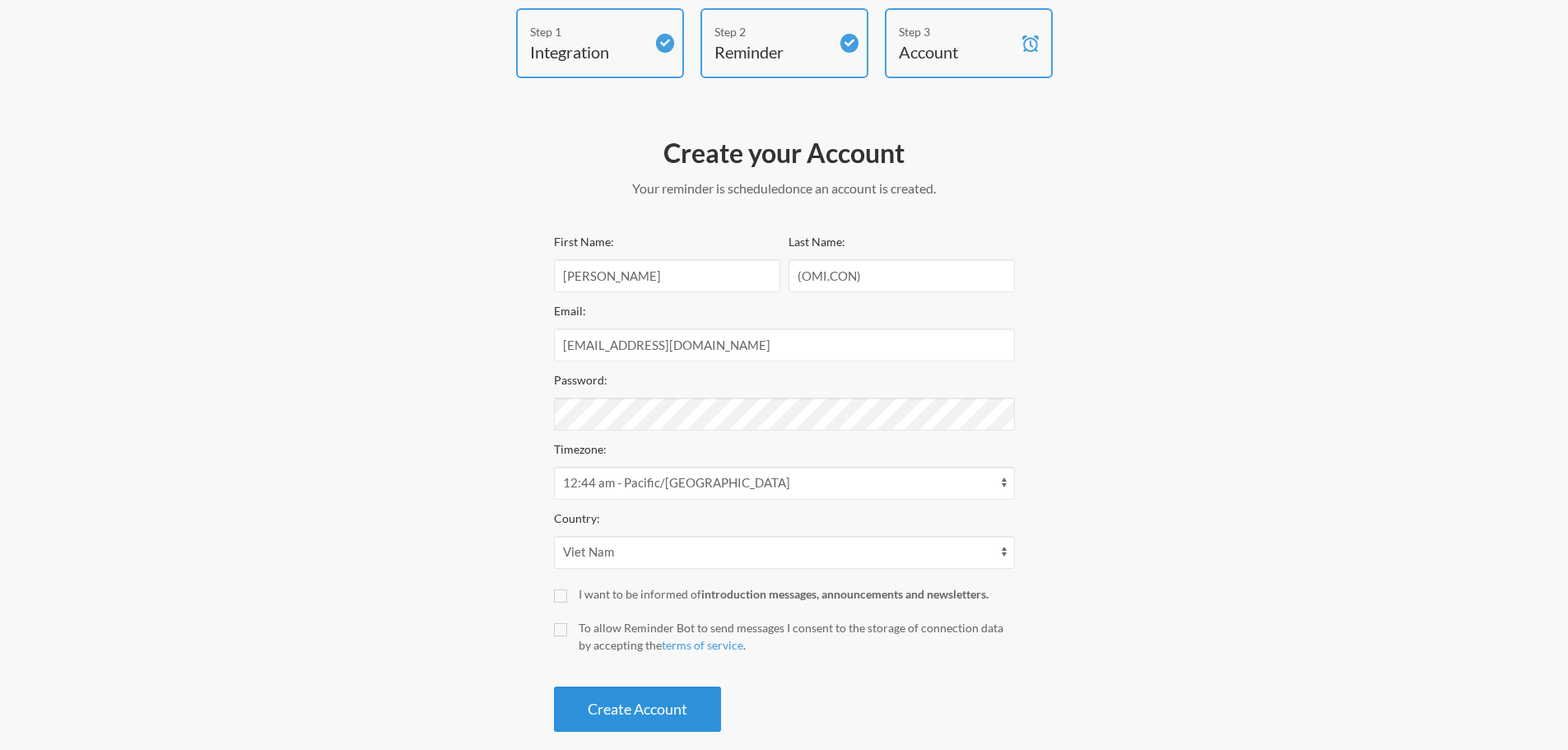
click at [666, 700] on button "Create Account" at bounding box center [637, 710] width 167 height 46
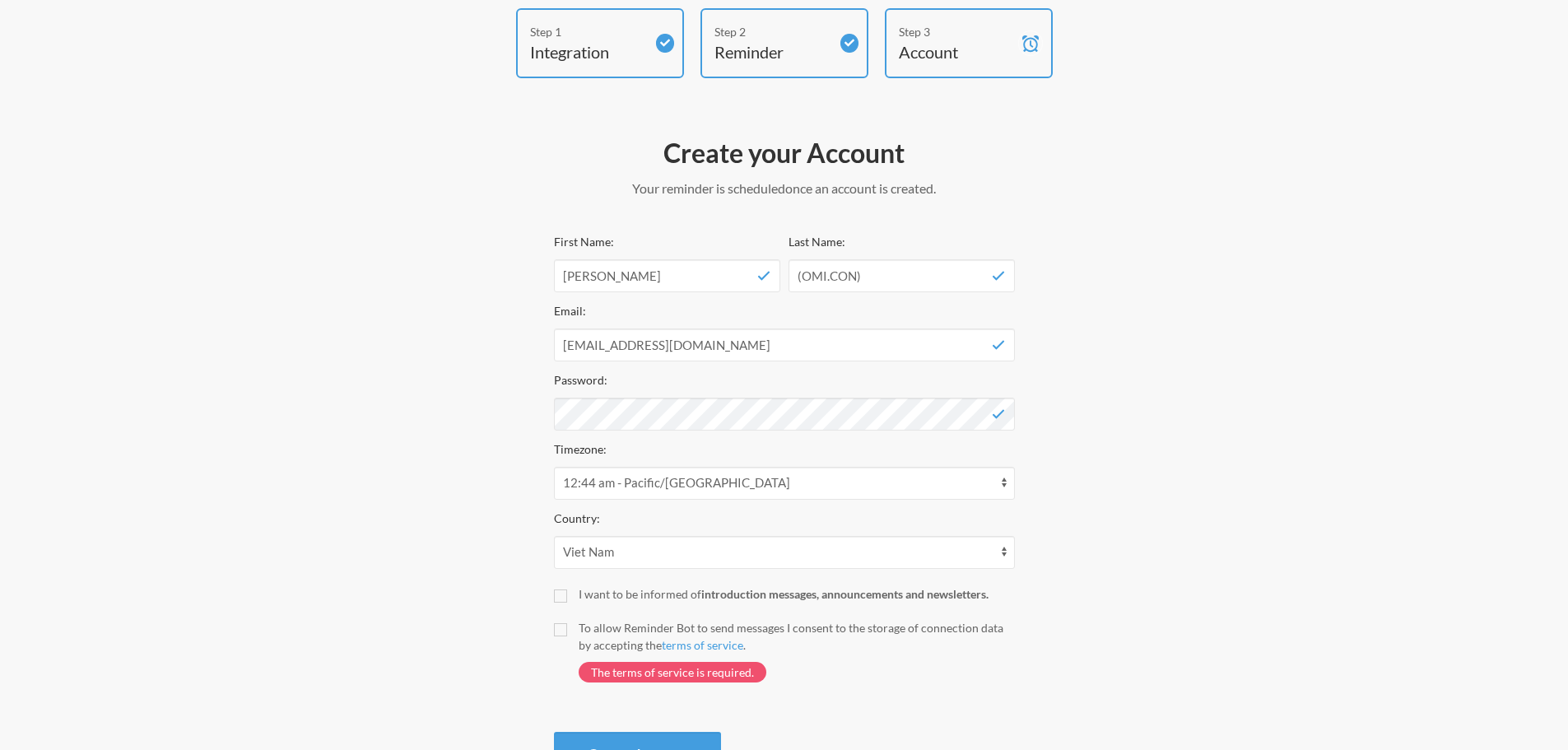
click at [591, 586] on div "I want to be informed of introduction messages, announcements and newsletters." at bounding box center [796, 594] width 436 height 17
click at [567, 590] on input "I want to be informed of introduction messages, announcements and newsletters." at bounding box center [561, 597] width 13 height 13
checkbox input "true"
click at [591, 742] on button "Create Account" at bounding box center [637, 755] width 167 height 46
click at [573, 634] on label "To allow Reminder Bot to send messages I consent to the storage of connection d…" at bounding box center [785, 659] width 461 height 80
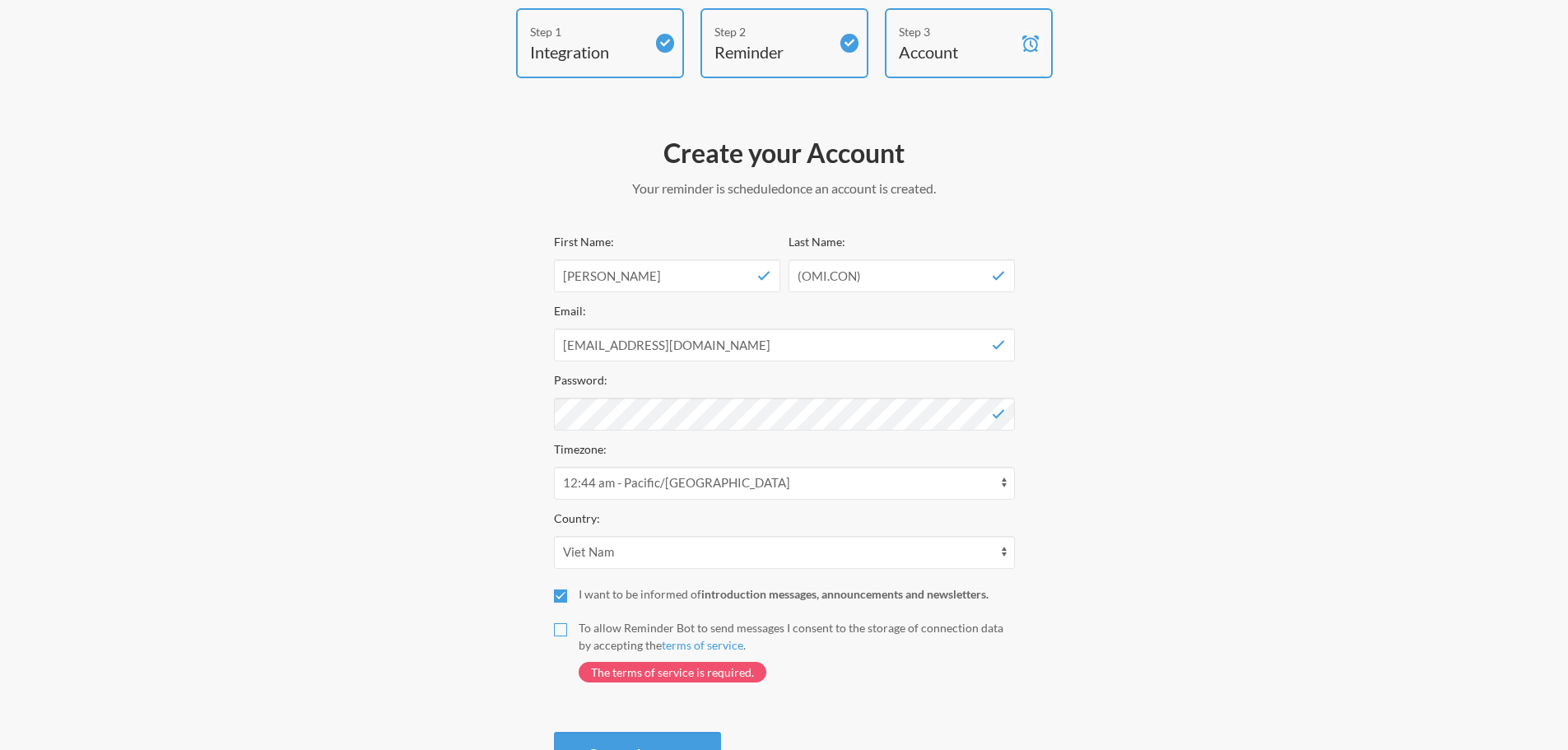
click at [567, 634] on input "To allow Reminder Bot to send messages I consent to the storage of connection d…" at bounding box center [561, 630] width 13 height 13
checkbox input "true"
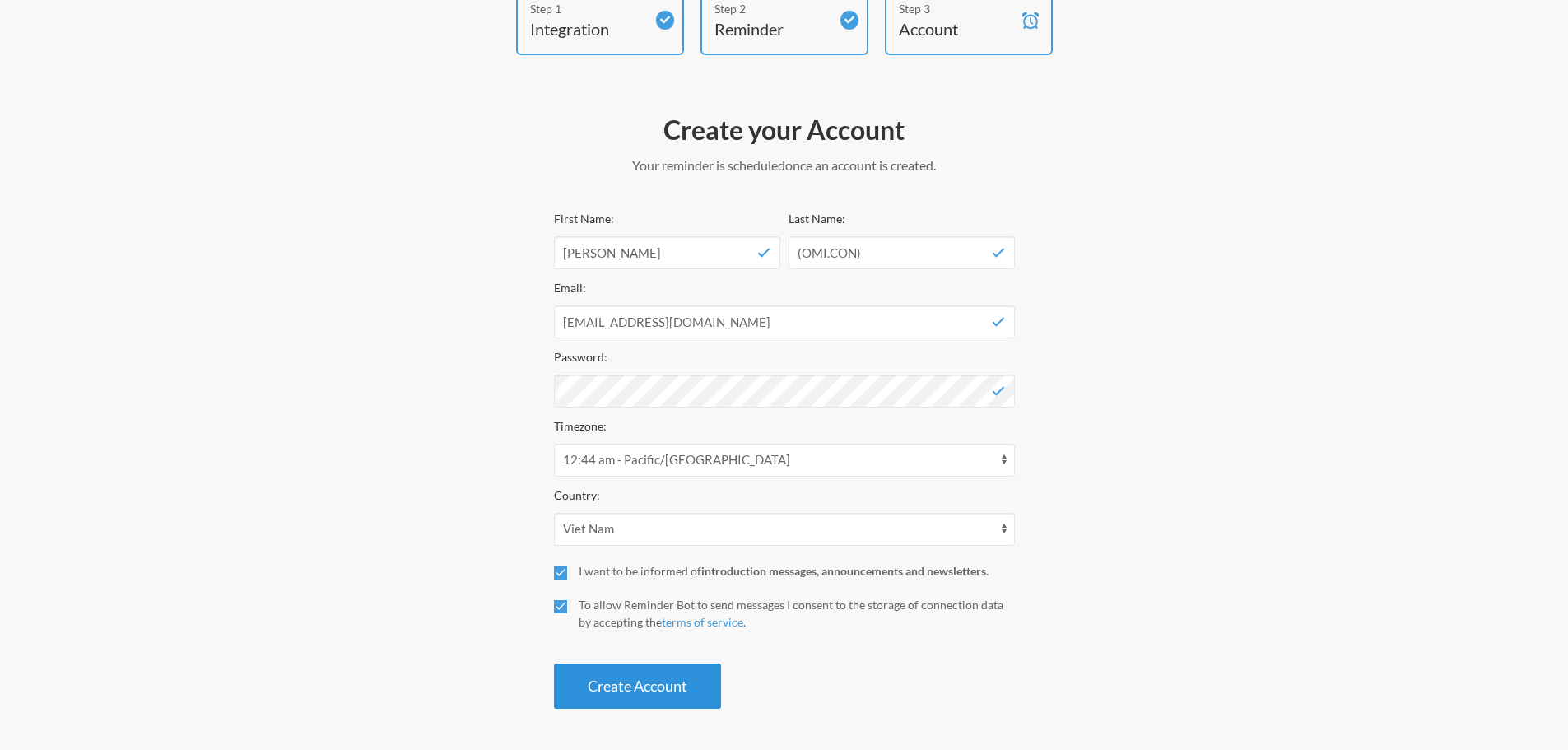
click at [583, 691] on button "Create Account" at bounding box center [637, 686] width 167 height 46
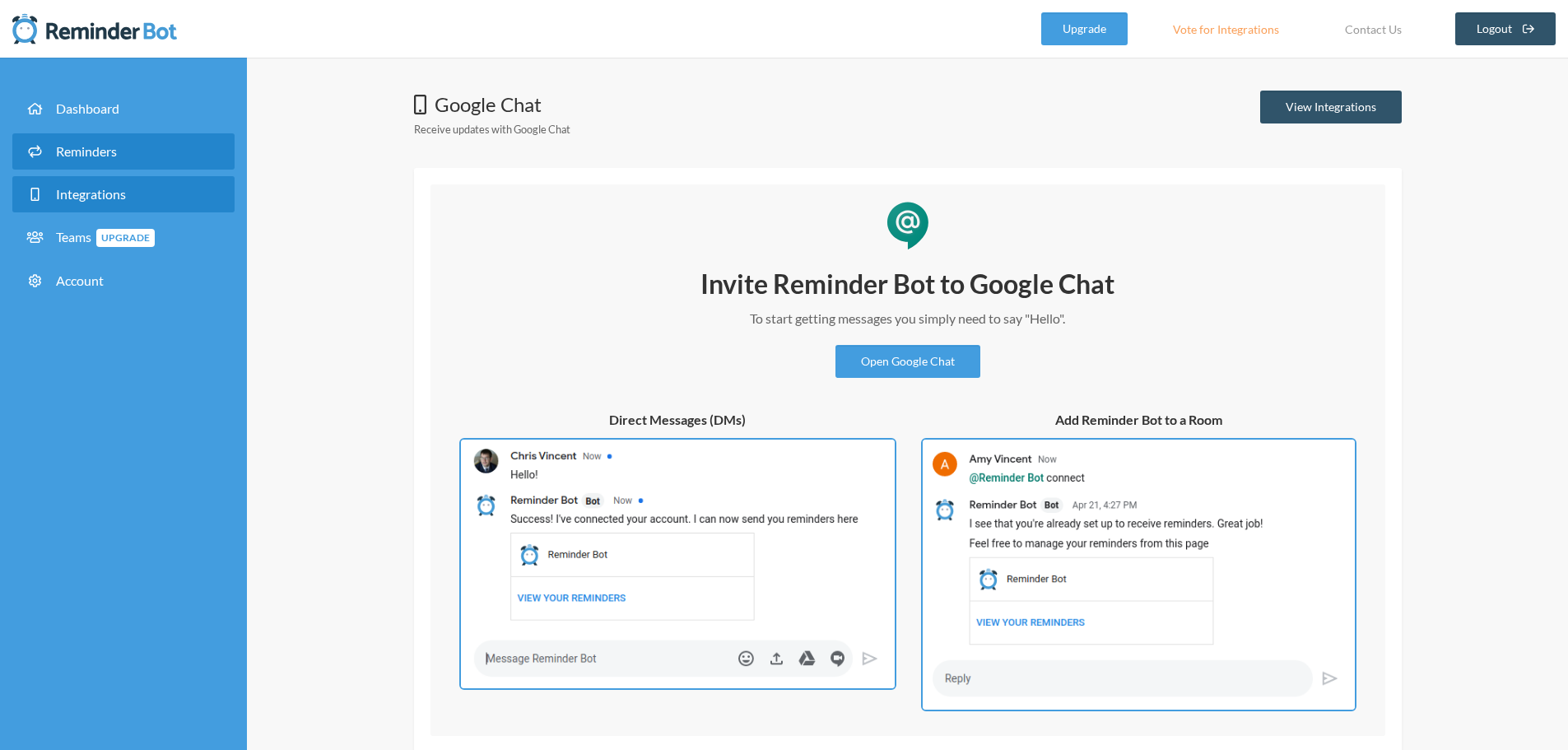
click at [88, 158] on span "Reminders" at bounding box center [87, 151] width 61 height 15
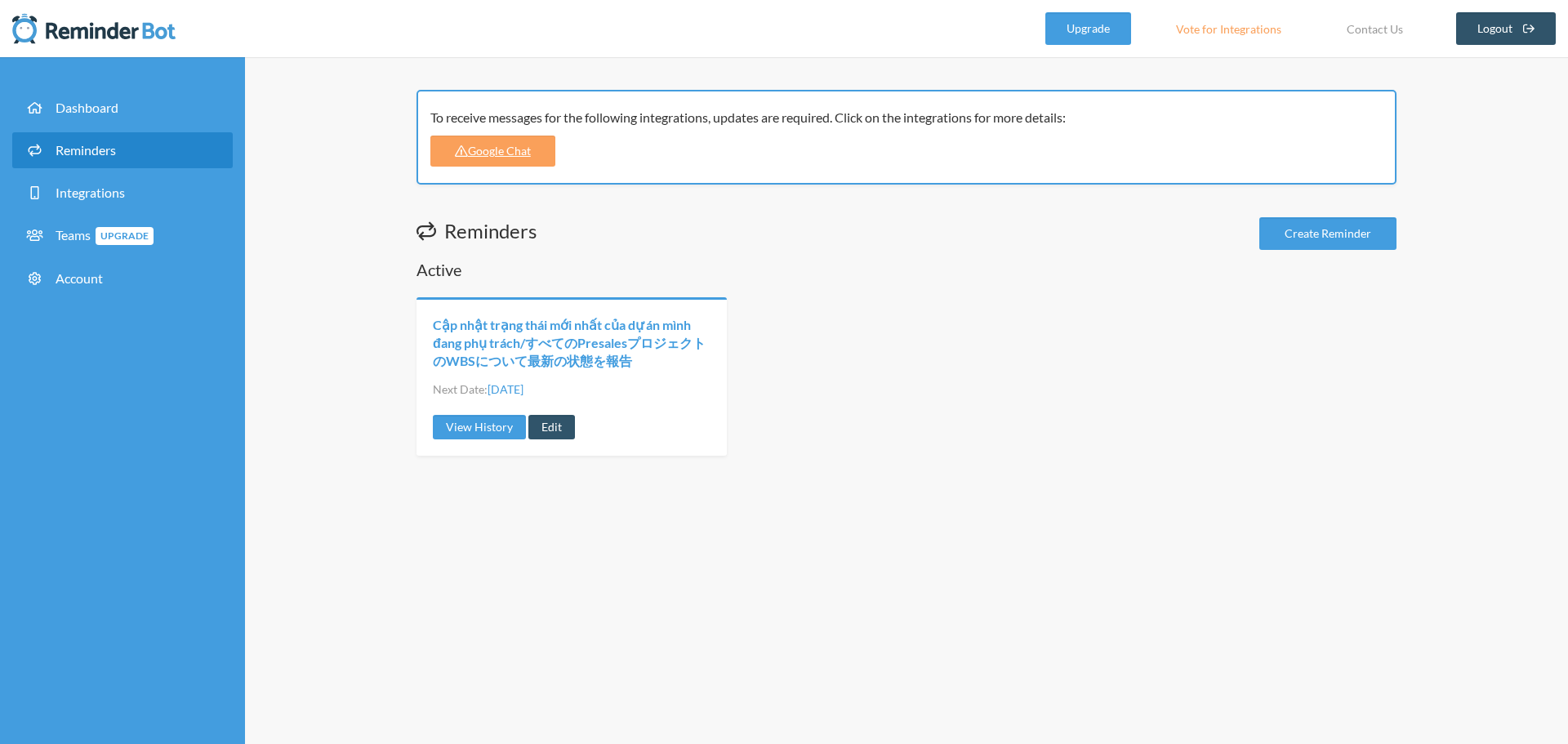
click at [568, 333] on link "Cập nhật trạng thái mới nhất của dự án mình đang phụ trách/すべてのPresalesプロジェクトのW…" at bounding box center [572, 343] width 278 height 55
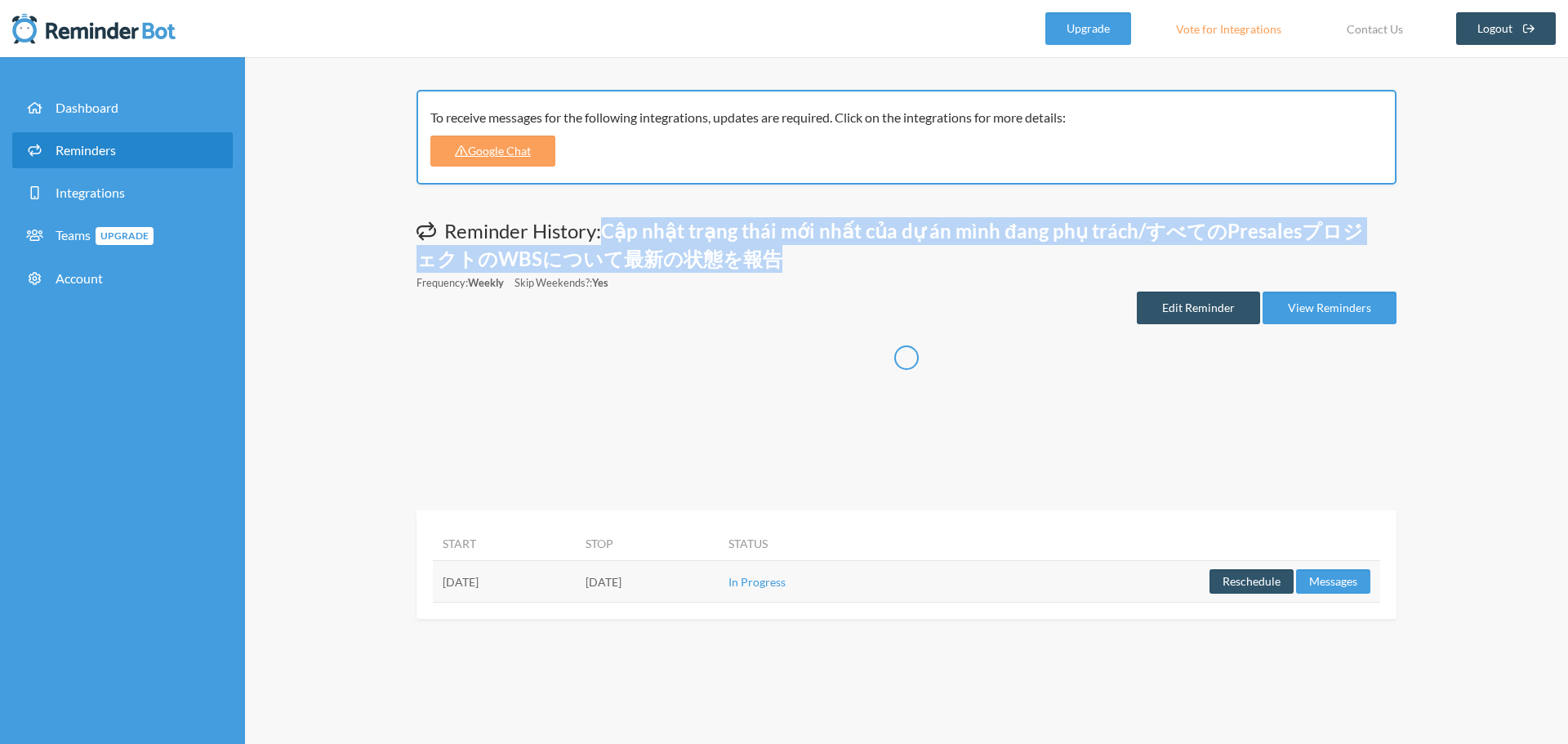
drag, startPoint x: 611, startPoint y: 229, endPoint x: 802, endPoint y: 268, distance: 194.9
click at [802, 268] on h1 "Reminder History: Cập nhật trạng thái mới nhất của dự án mình đang phụ trách/すべ…" at bounding box center [890, 245] width 947 height 55
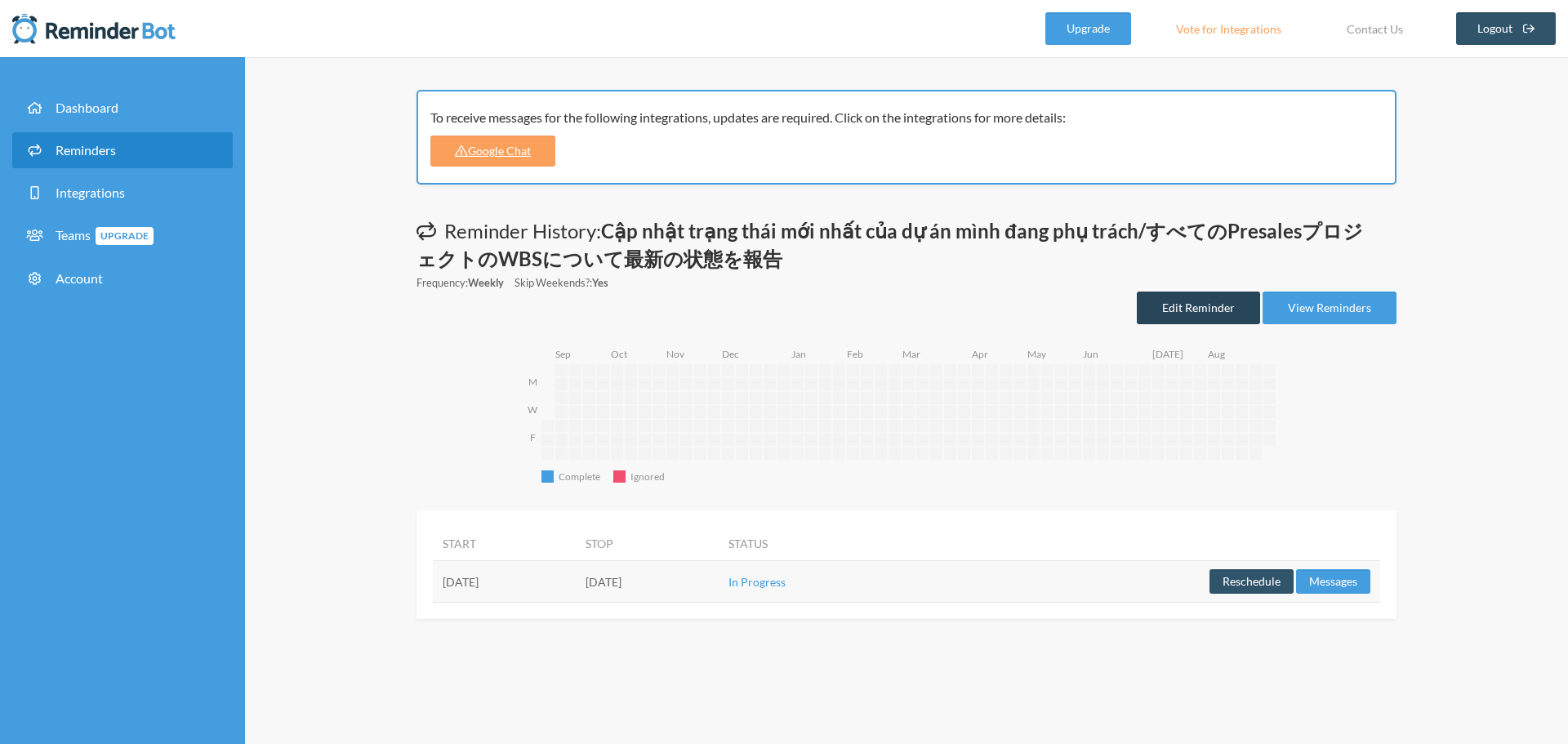
click at [1194, 303] on link "Edit Reminder" at bounding box center [1198, 307] width 123 height 33
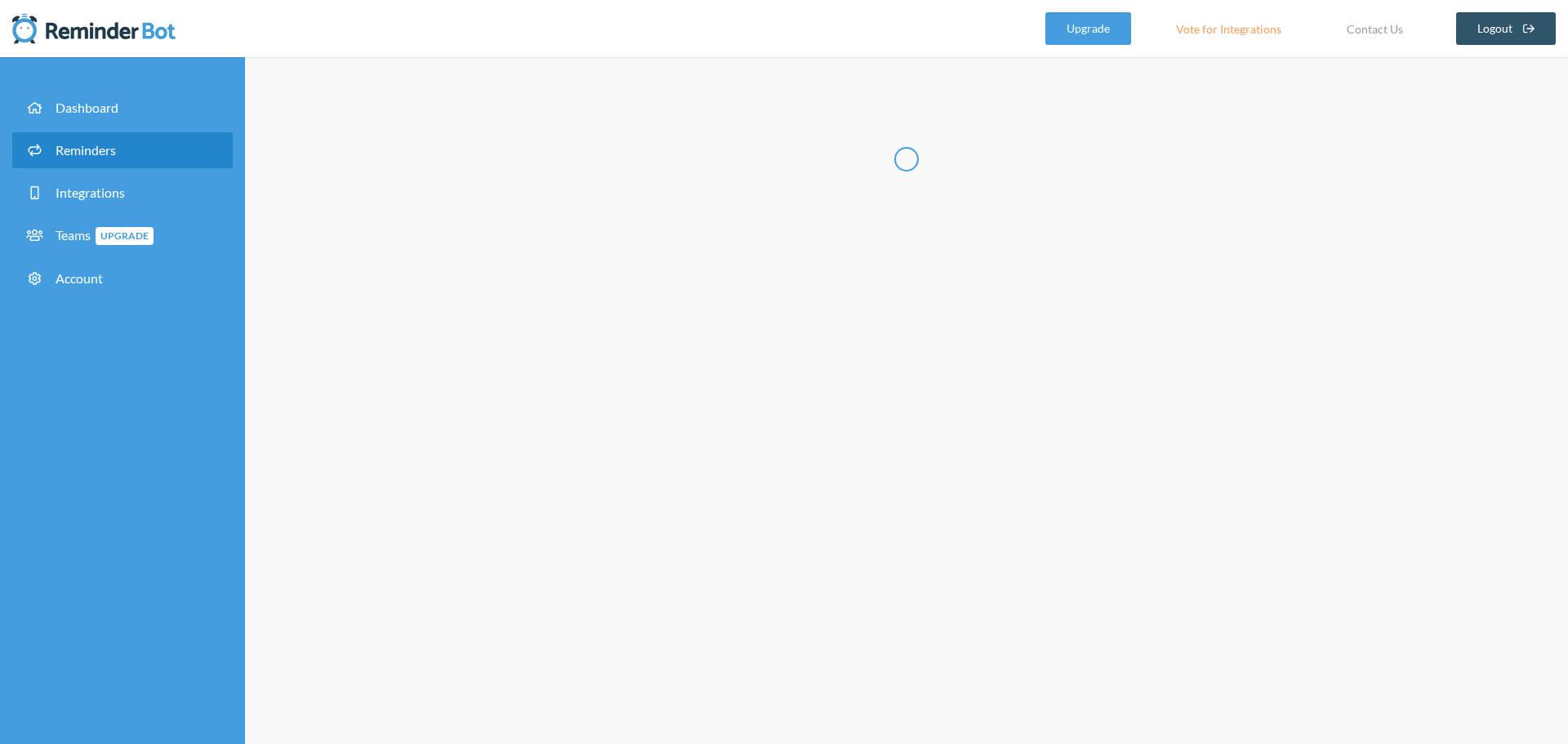
radio input "false"
radio input "true"
type input "Cập nhật trạng thái mới nhất của dự án mình đang phụ trách/すべてのPresalesプロジェクトのW…"
select select "17:00:00"
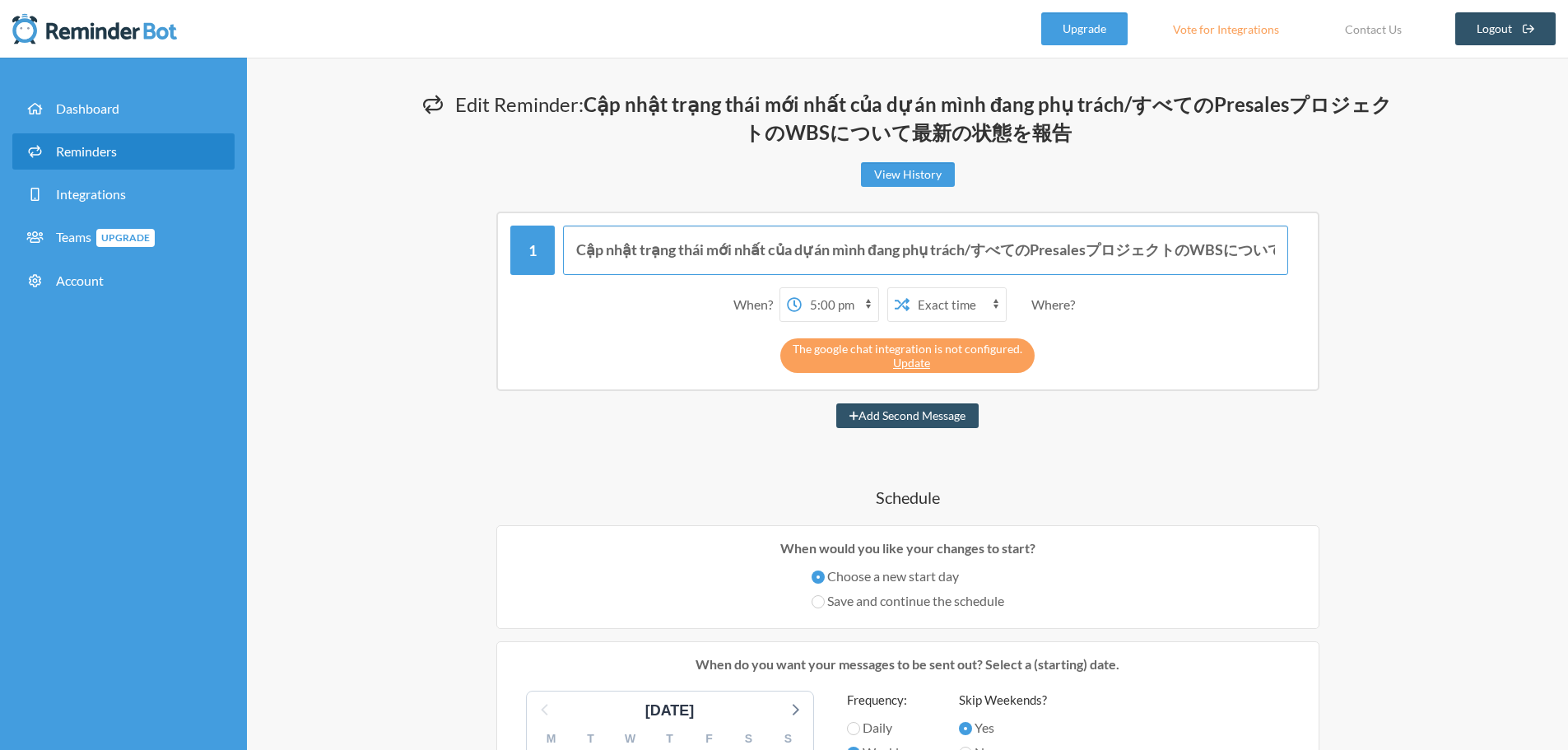
click at [1216, 245] on input "Cập nhật trạng thái mới nhất của dự án mình đang phụ trách/すべてのPresalesプロジェクトのW…" at bounding box center [925, 251] width 725 height 50
drag, startPoint x: 1276, startPoint y: 253, endPoint x: 881, endPoint y: 265, distance: 395.2
click at [881, 265] on input "Cập nhật trạng thái mới nhất của dự án mình đang phụ trách/すべてのPresalesプロジェクトのW…" at bounding box center [925, 251] width 725 height 50
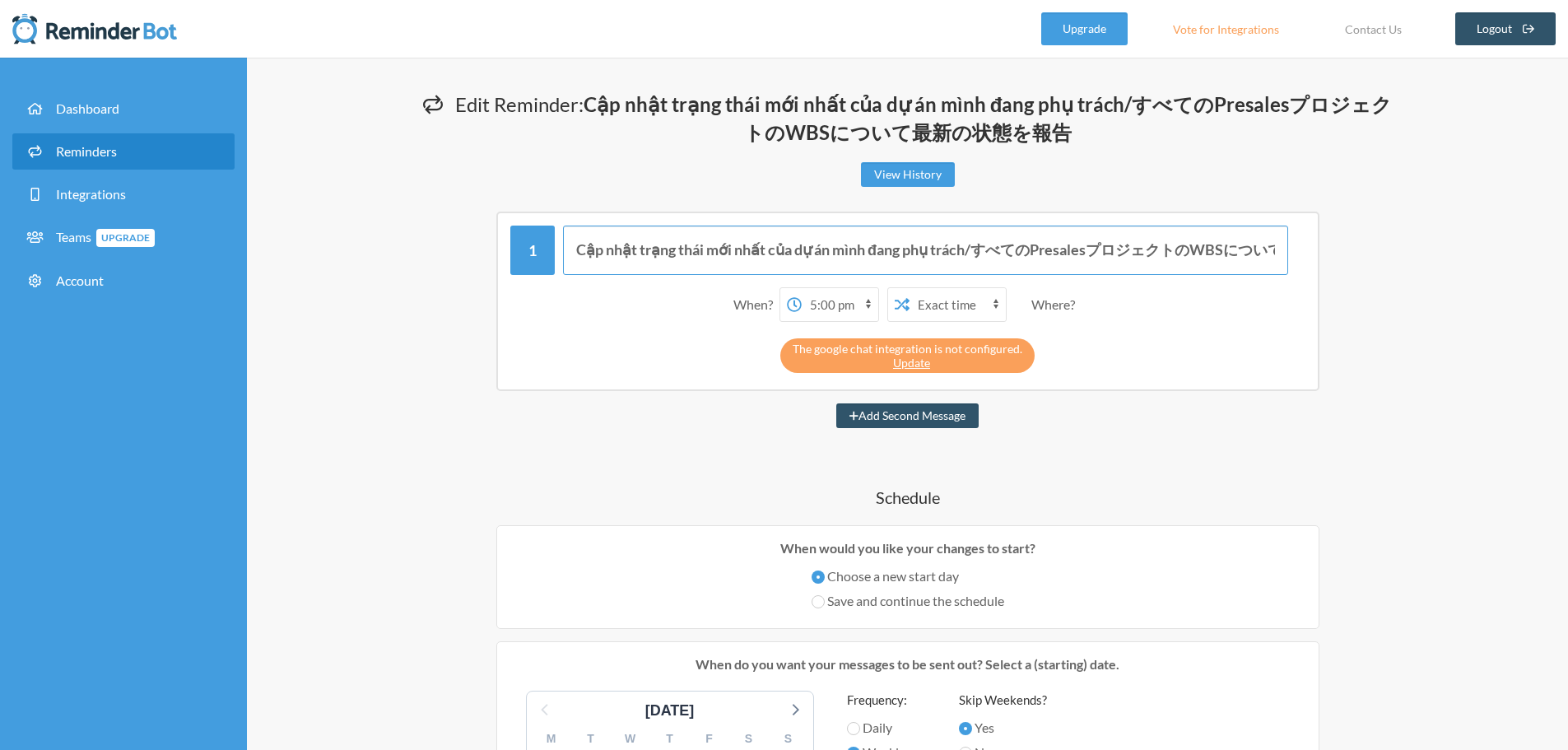
click at [1233, 254] on input "Cập nhật trạng thái mới nhất của dự án mình đang phụ trách/すべてのPresalesプロジェクトのW…" at bounding box center [925, 251] width 725 height 50
paste input "📌 Hạn chót hoàn thành việc kiểm tra: 05/09/2025 Sau khi kiểm tra xong, hãy gửi …"
drag, startPoint x: 1278, startPoint y: 248, endPoint x: 963, endPoint y: 262, distance: 315.3
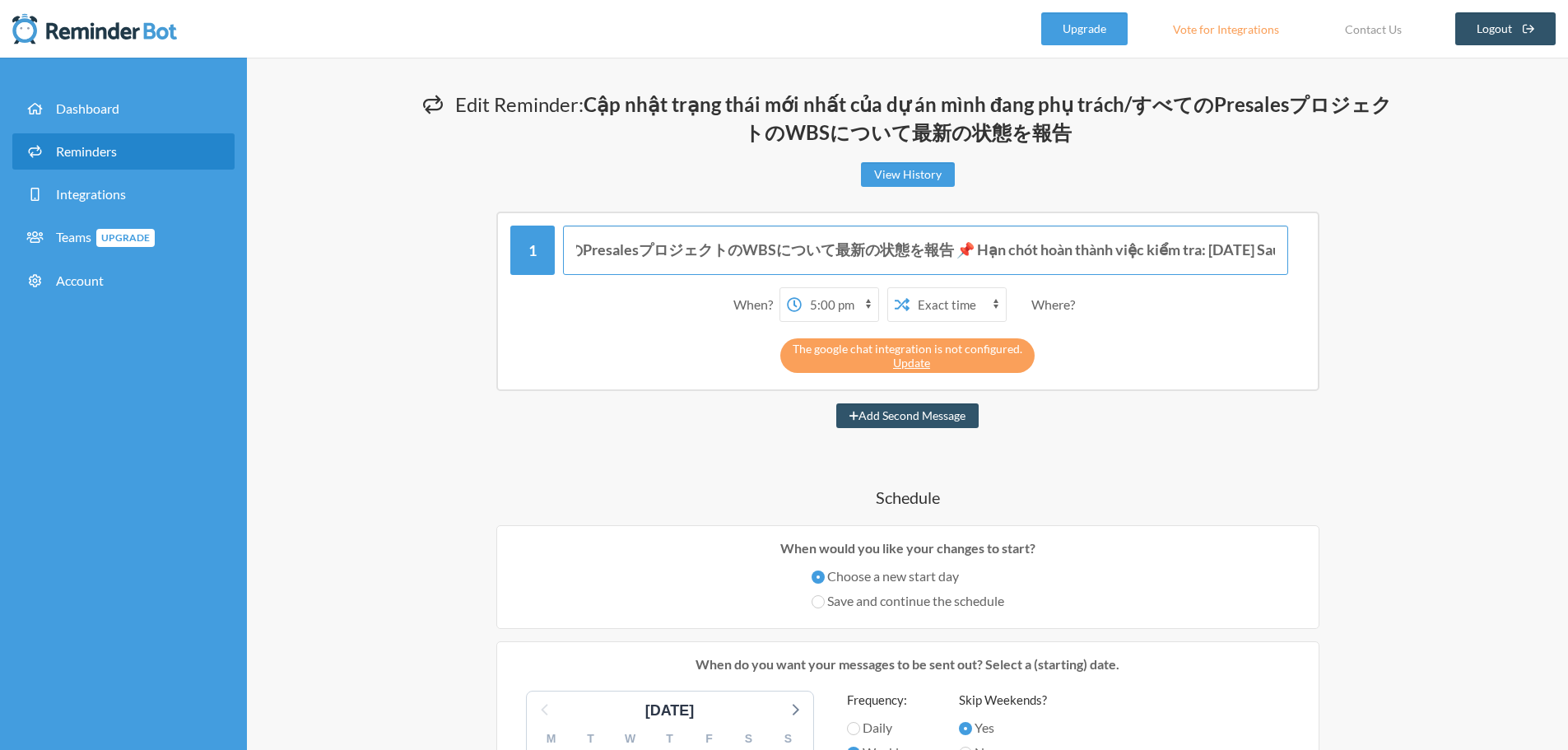
click at [963, 262] on input "Cập nhật trạng thái mới nhất của dự án mình đang phụ trách/すべてのPresalesプロジェクトのW…" at bounding box center [925, 251] width 725 height 50
type input "Cập nhật trạng thái mới nhất của dự án mình đang phụ trách/すべてのPresalesプロジェクトのW…"
click at [1297, 313] on div "When? 12:00 am 12:15 am 12:30 am 12:45 am 1:00 am 1:15 am 1:30 am 1:45 am 2:00 …" at bounding box center [908, 305] width 795 height 51
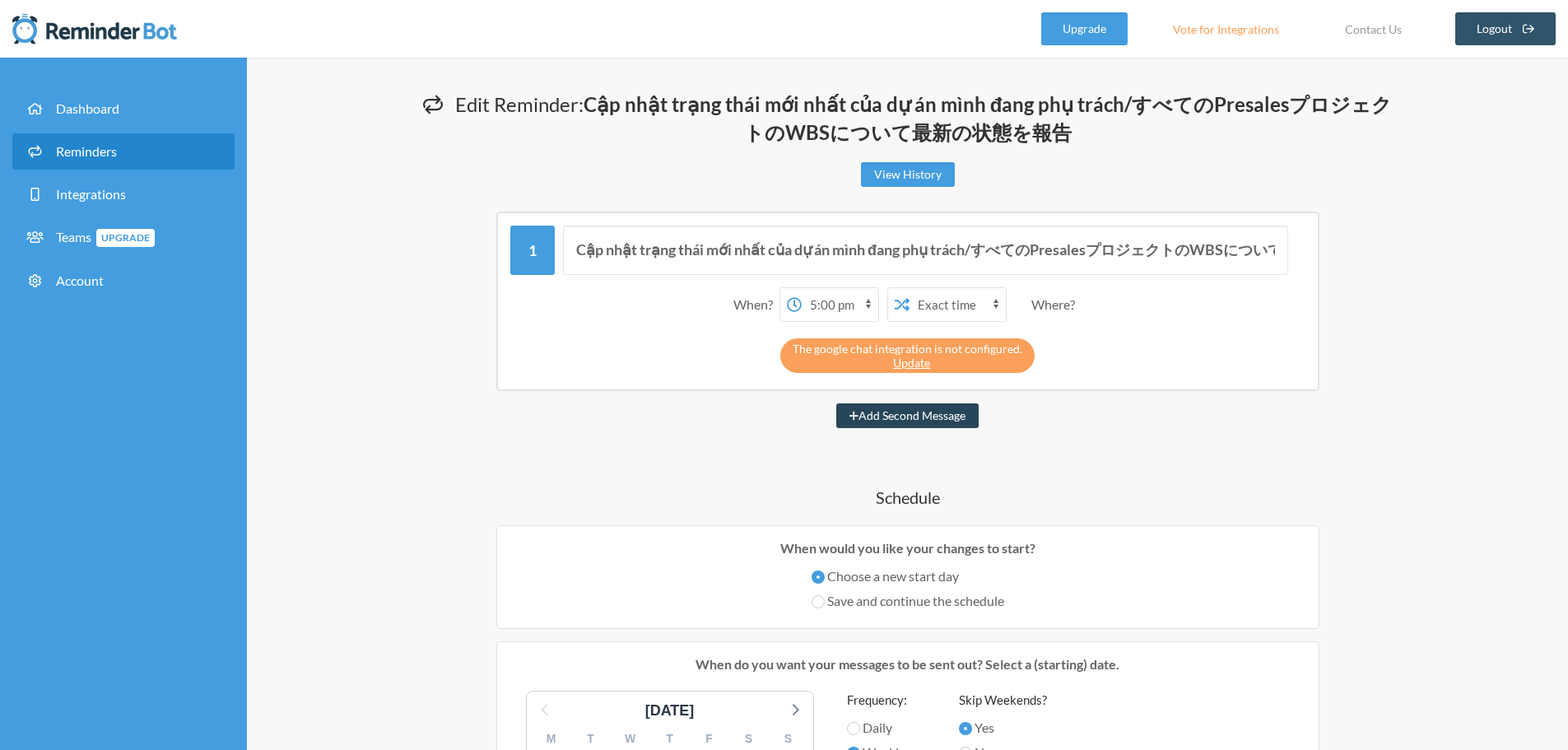
click at [952, 420] on button "Add Second Message" at bounding box center [907, 416] width 142 height 25
select select "18:00:00"
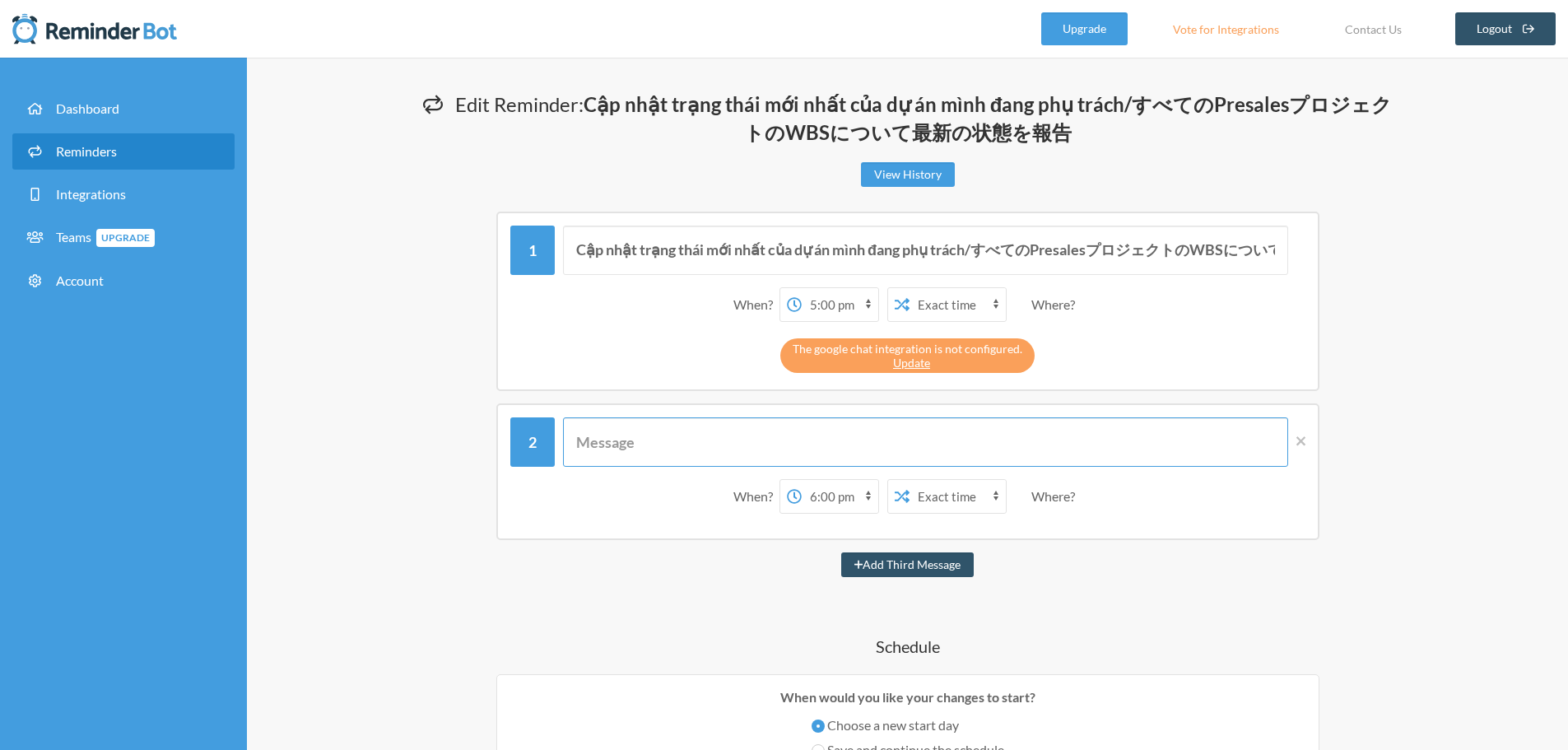
click at [915, 449] on input "text" at bounding box center [925, 442] width 725 height 50
click at [1306, 430] on div "When? 12:00 am 12:15 am 12:30 am 12:45 am 1:00 am 1:15 am 1:30 am 1:45 am 2:00 …" at bounding box center [908, 471] width 823 height 136
click at [1306, 432] on div "When? 12:00 am 12:15 am 12:30 am 12:45 am 1:00 am 1:15 am 1:30 am 1:45 am 2:00 …" at bounding box center [908, 471] width 823 height 136
click at [1300, 441] on icon at bounding box center [1301, 442] width 10 height 10
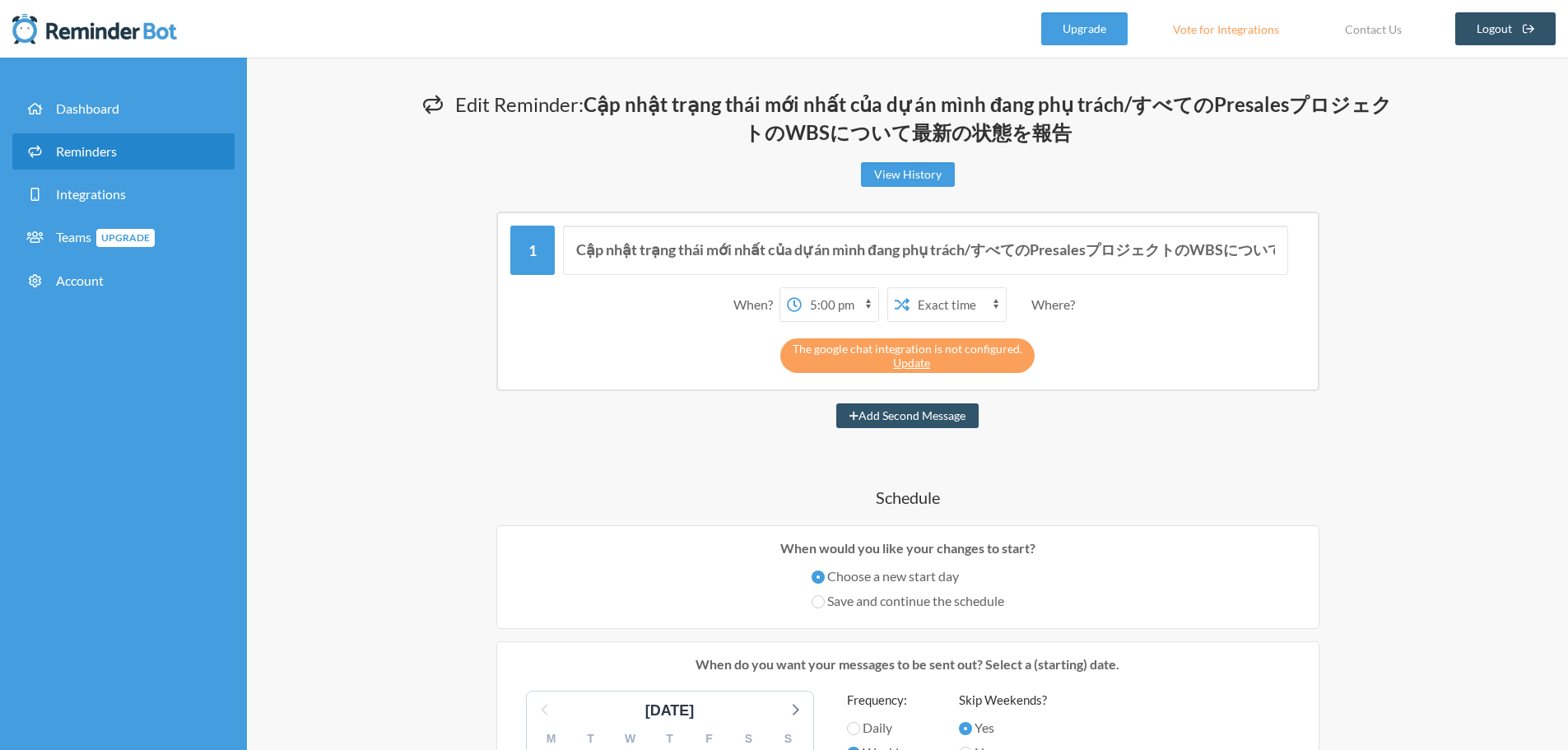
click at [1418, 450] on div "Edit Reminder: Cập nhật trạng thái mới nhất của dự án mình đang phụ trách/すべてのP…" at bounding box center [908, 764] width 1054 height 1348
click at [1406, 453] on div "Edit Reminder: Cập nhật trạng thái mới nhất của dự án mình đang phụ trách/すべてのP…" at bounding box center [908, 764] width 1054 height 1348
